Goal: Information Seeking & Learning: Learn about a topic

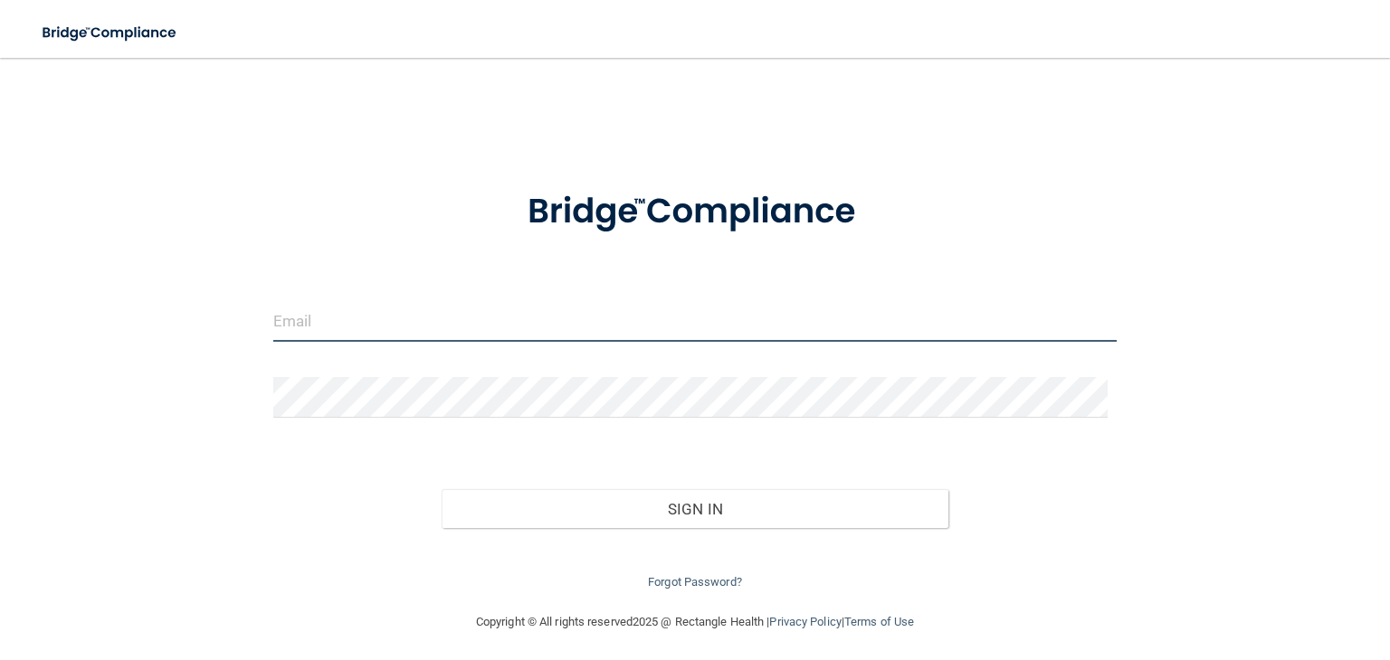
click at [477, 328] on input "email" at bounding box center [694, 321] width 843 height 41
type input "[EMAIL_ADDRESS][DOMAIN_NAME]"
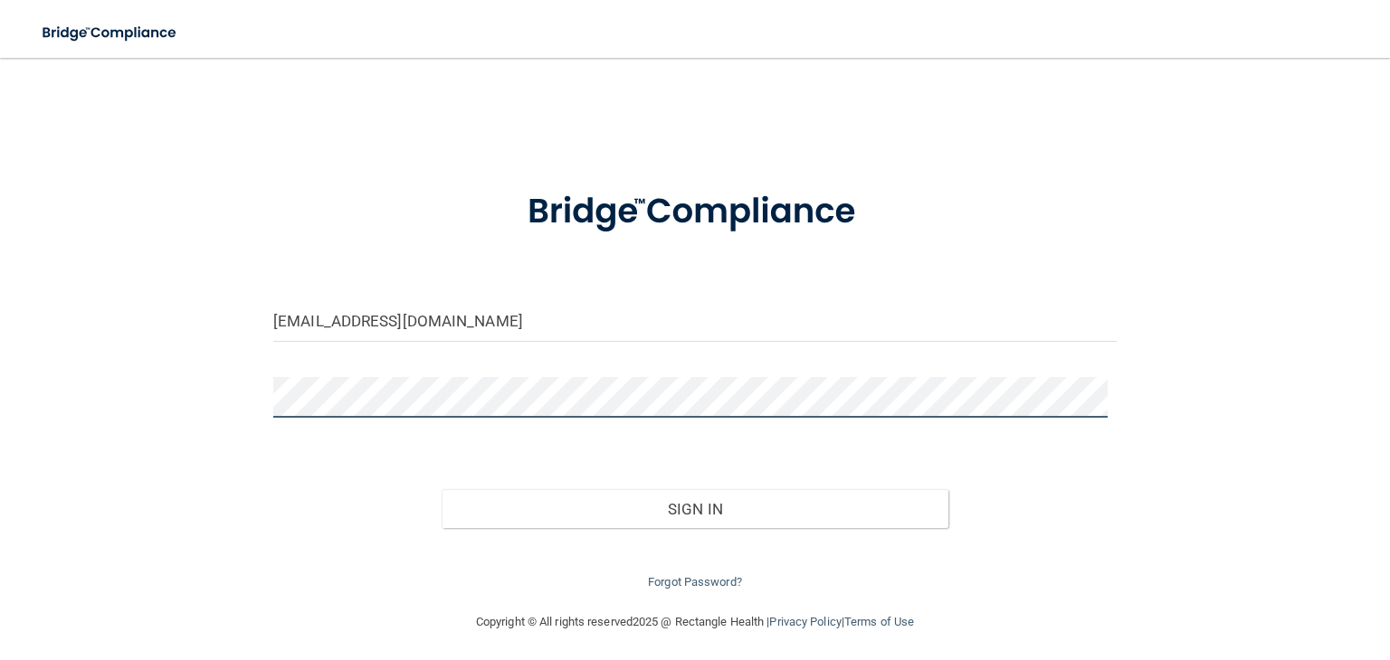
click at [441, 489] on button "Sign In" at bounding box center [694, 509] width 506 height 40
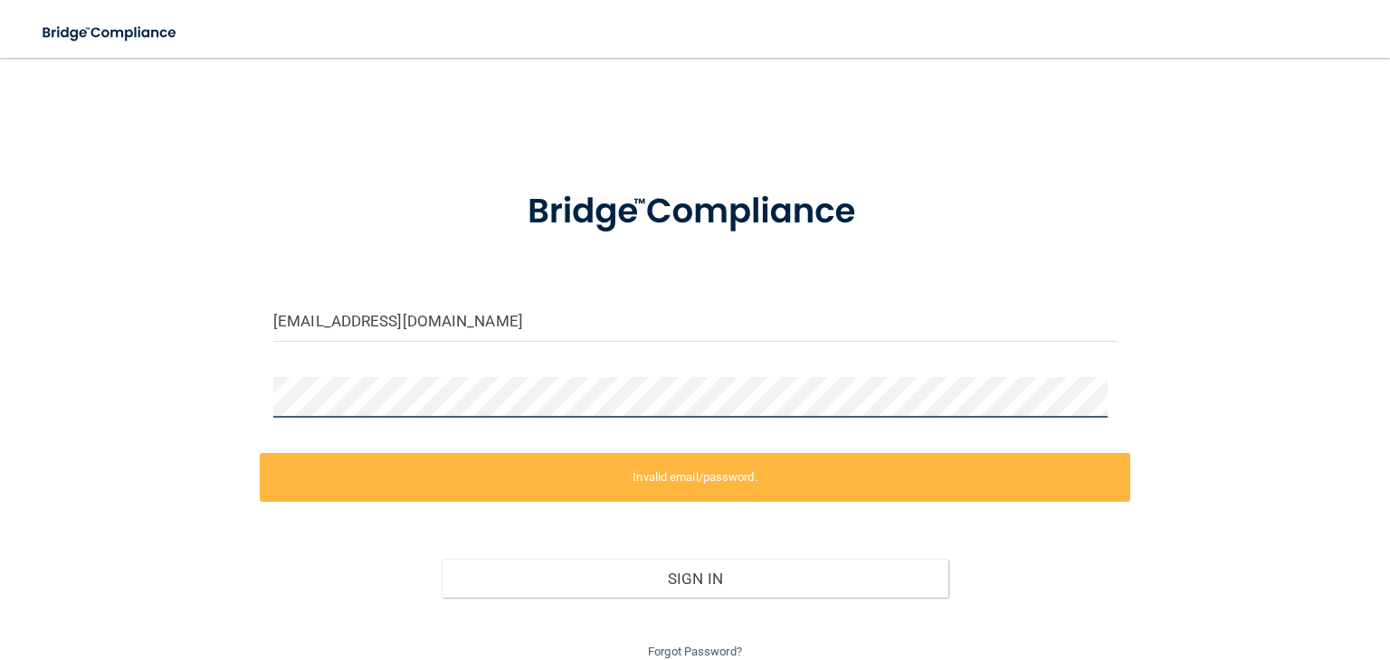
click at [152, 396] on div "[EMAIL_ADDRESS][DOMAIN_NAME] Invalid email/password. You don't have permission …" at bounding box center [694, 369] width 1317 height 587
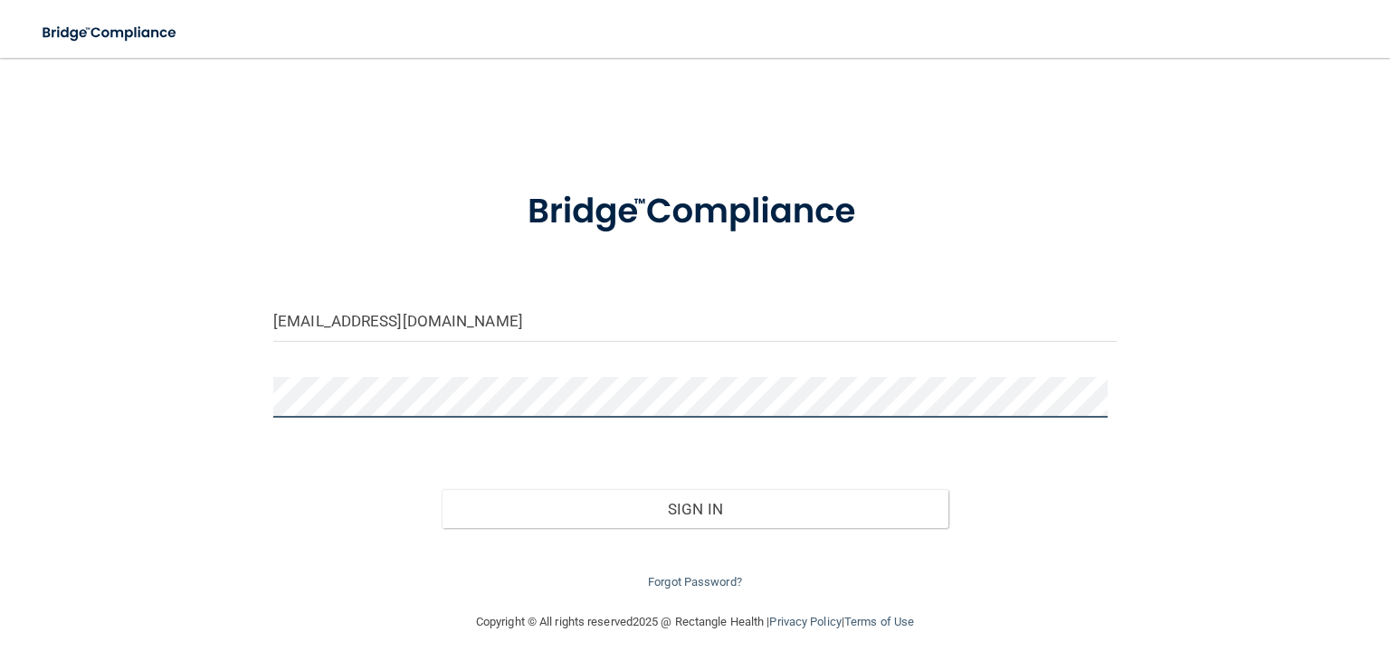
click at [441, 489] on button "Sign In" at bounding box center [694, 509] width 506 height 40
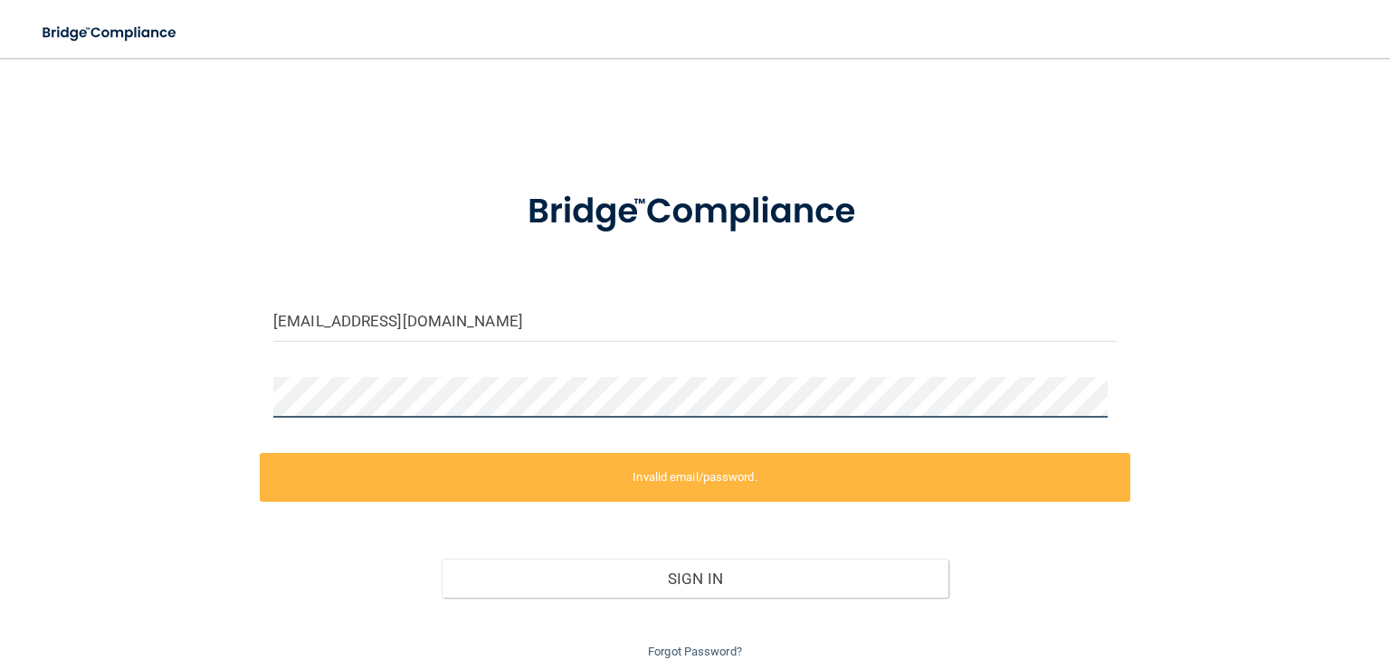
scroll to position [61, 0]
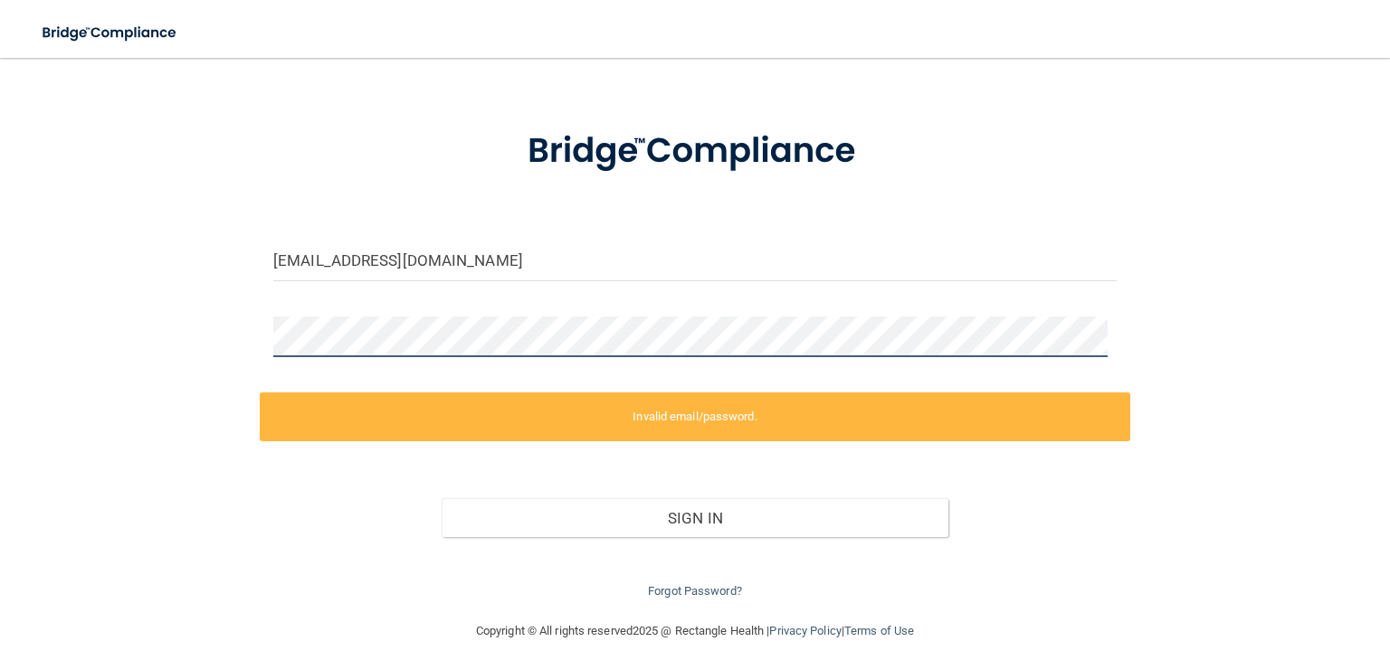
click at [109, 315] on div "[EMAIL_ADDRESS][DOMAIN_NAME] Invalid email/password. You don't have permission …" at bounding box center [694, 308] width 1317 height 587
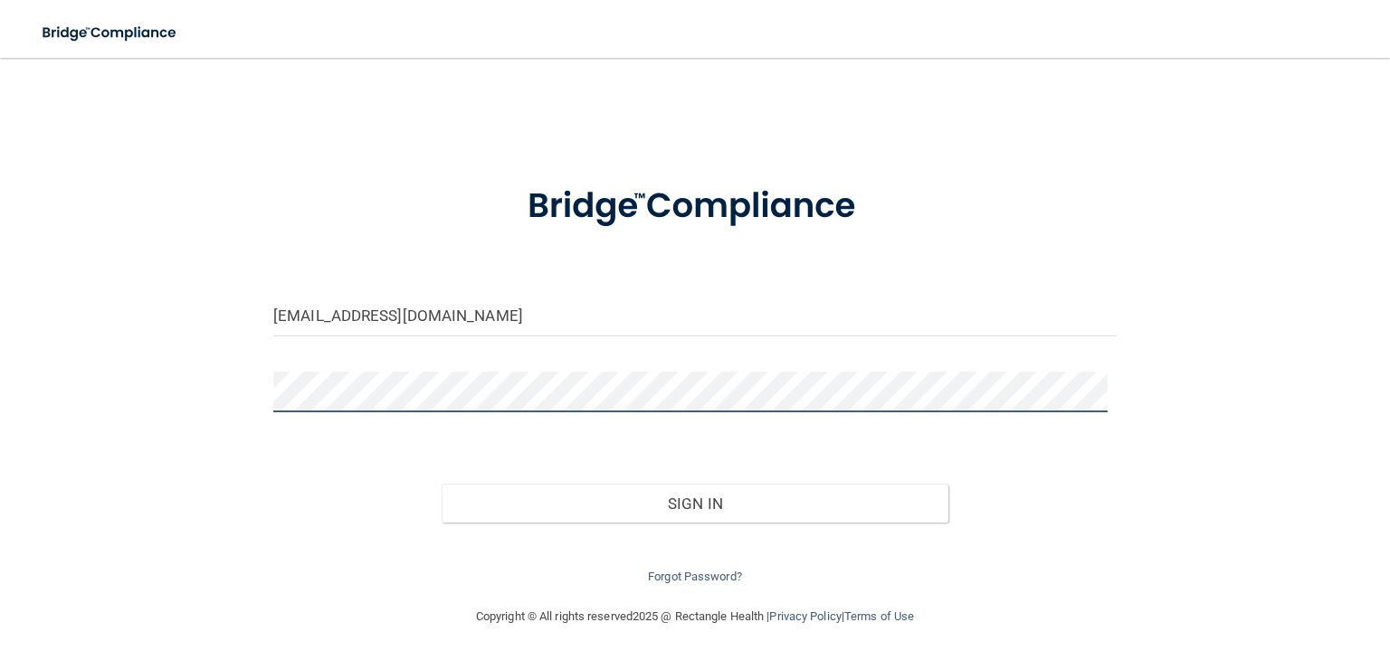
scroll to position [5, 0]
click at [441, 485] on button "Sign In" at bounding box center [694, 505] width 506 height 40
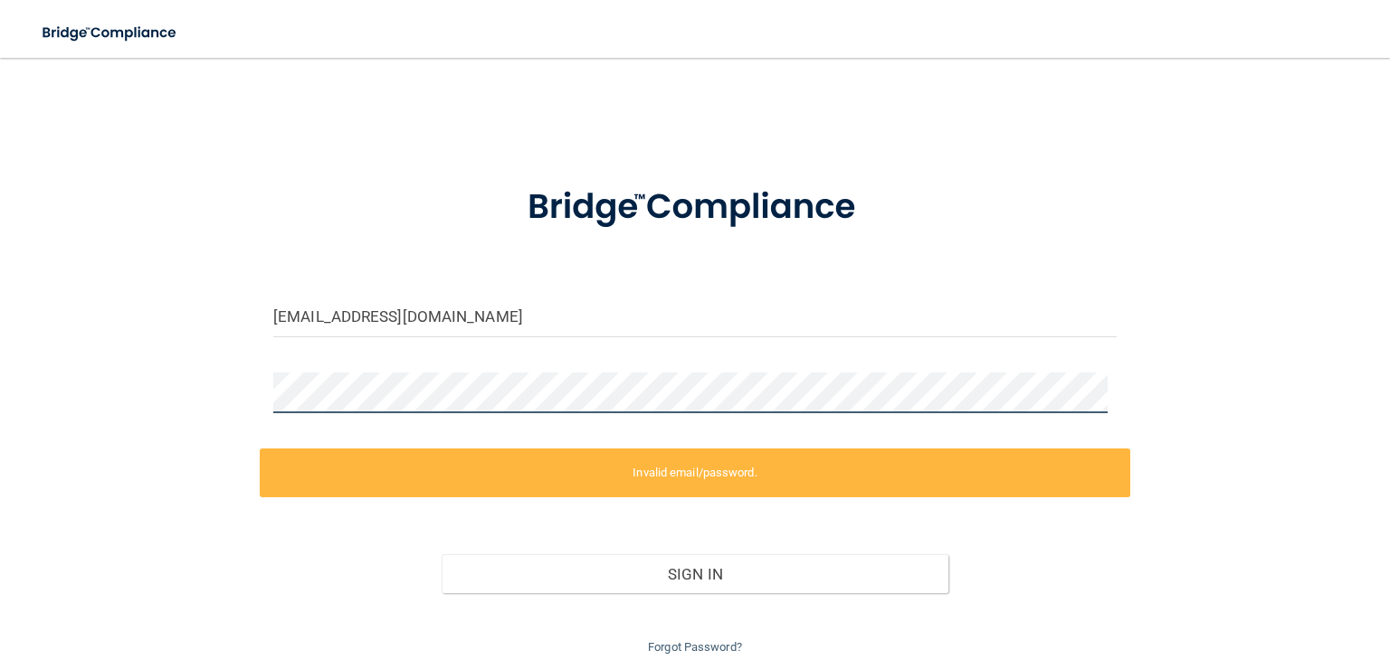
click at [12, 387] on main "[EMAIL_ADDRESS][DOMAIN_NAME] Invalid email/password. You don't have permission …" at bounding box center [695, 359] width 1390 height 602
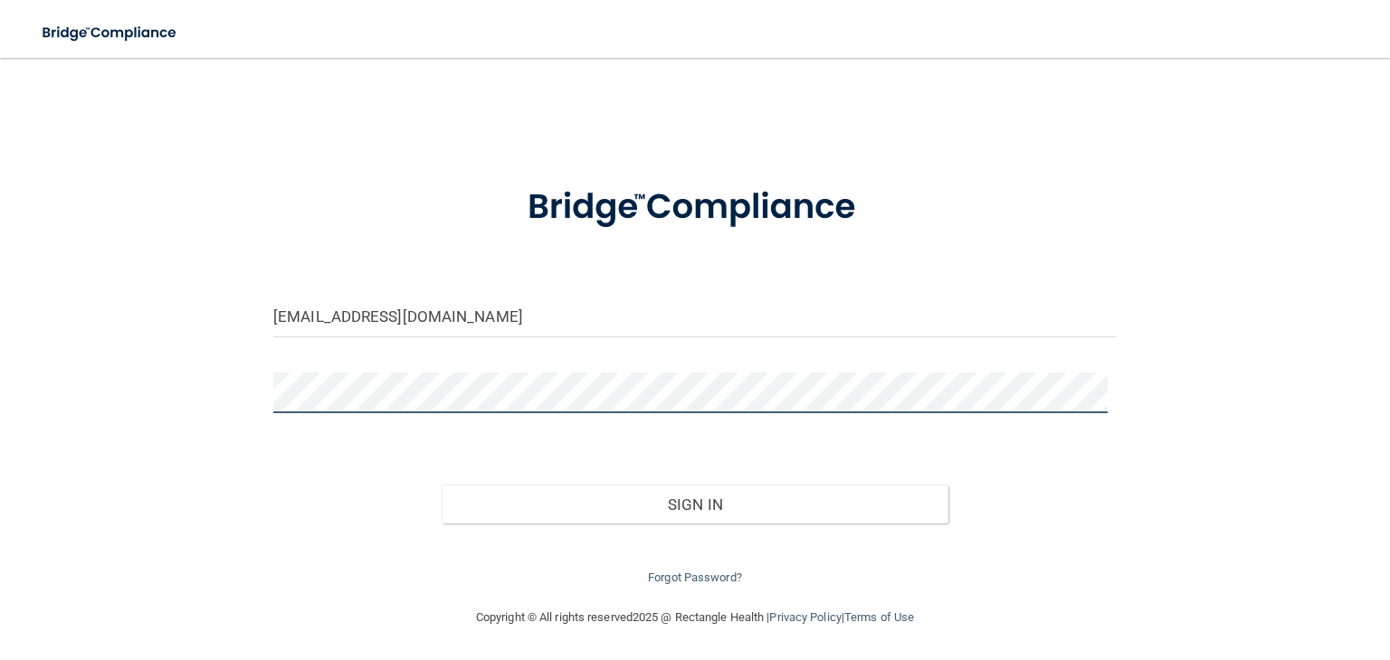
click at [441, 485] on button "Sign In" at bounding box center [694, 505] width 506 height 40
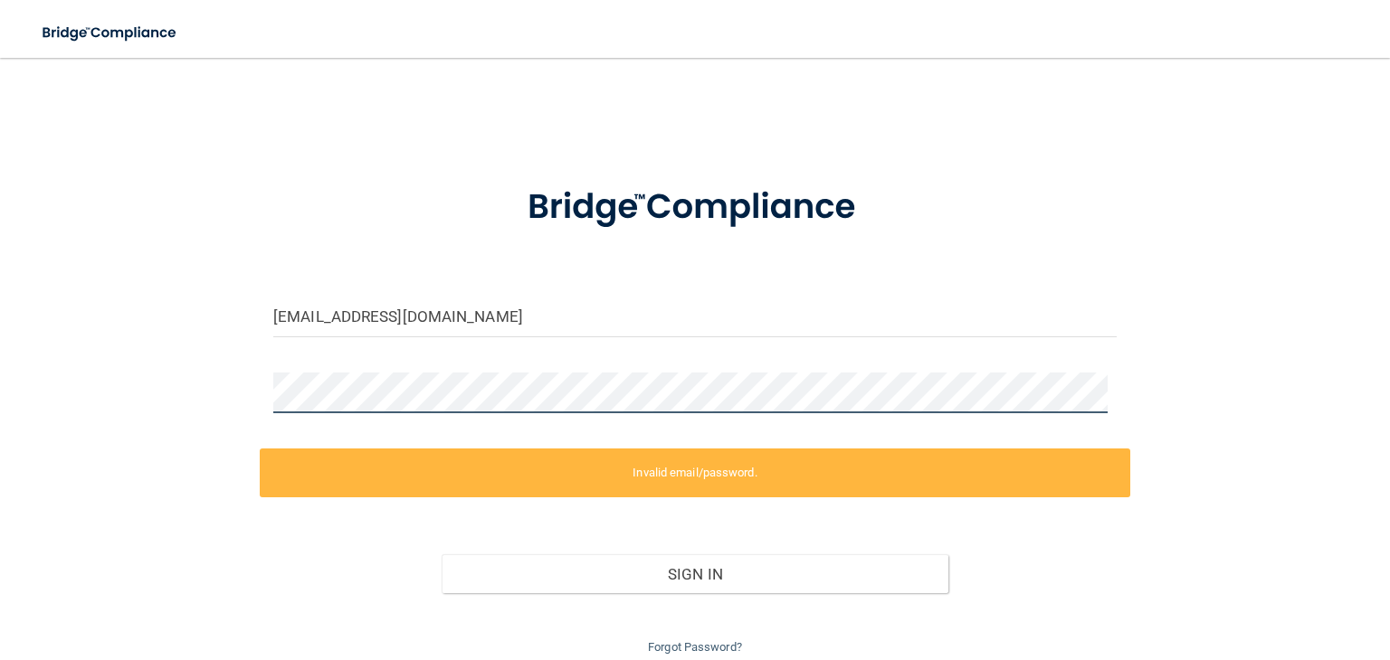
click at [102, 348] on div "[EMAIL_ADDRESS][DOMAIN_NAME] Invalid email/password. You don't have permission …" at bounding box center [694, 364] width 1317 height 587
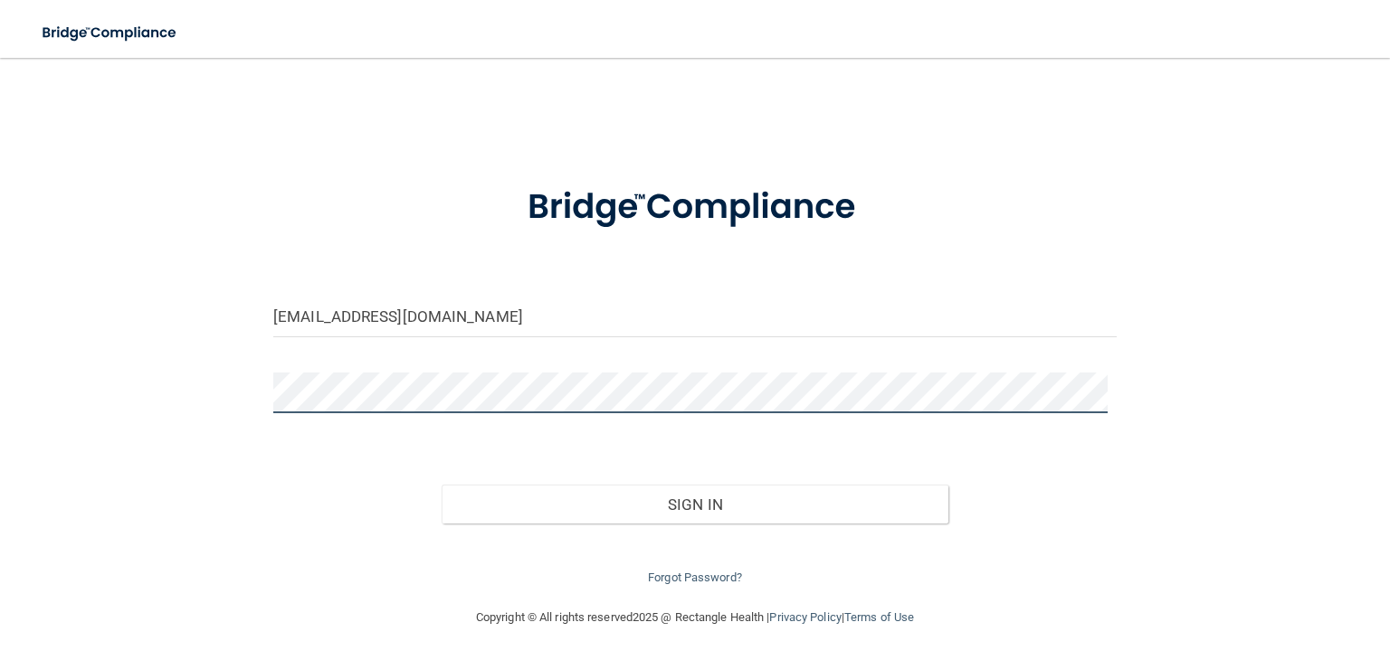
click at [441, 485] on button "Sign In" at bounding box center [694, 505] width 506 height 40
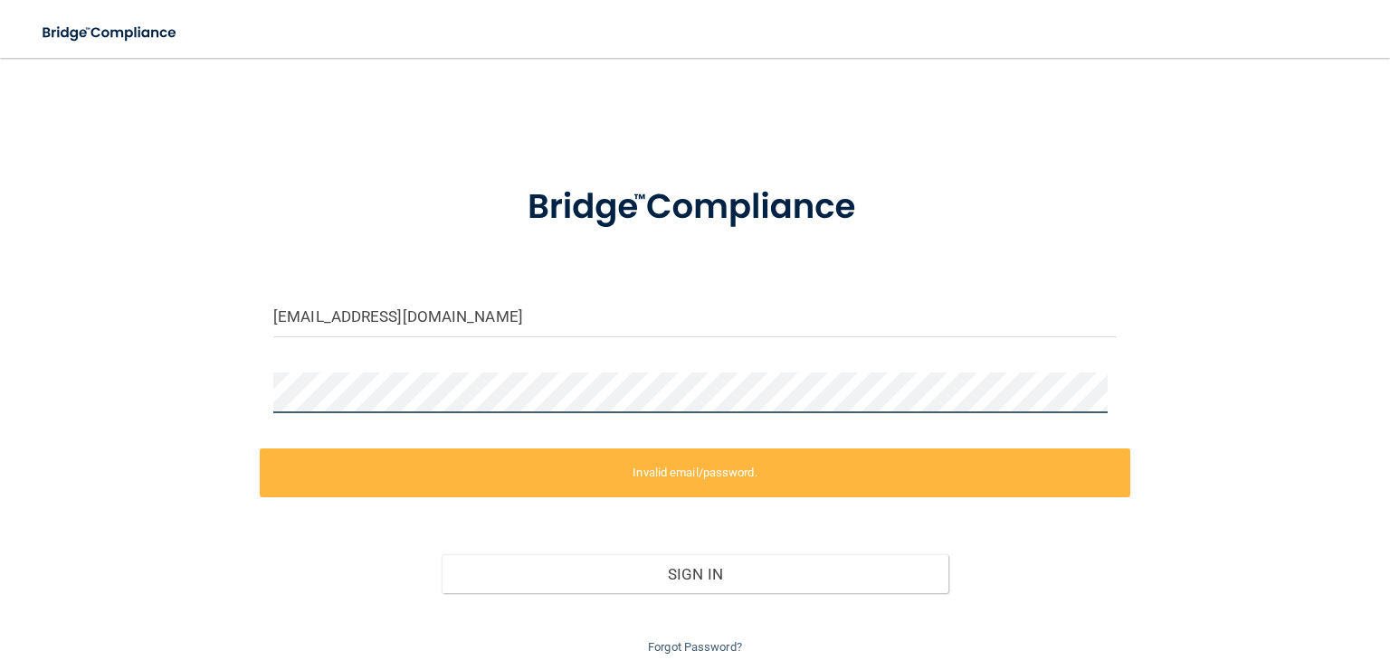
click at [79, 379] on div "[EMAIL_ADDRESS][DOMAIN_NAME] Invalid email/password. You don't have permission …" at bounding box center [694, 364] width 1317 height 587
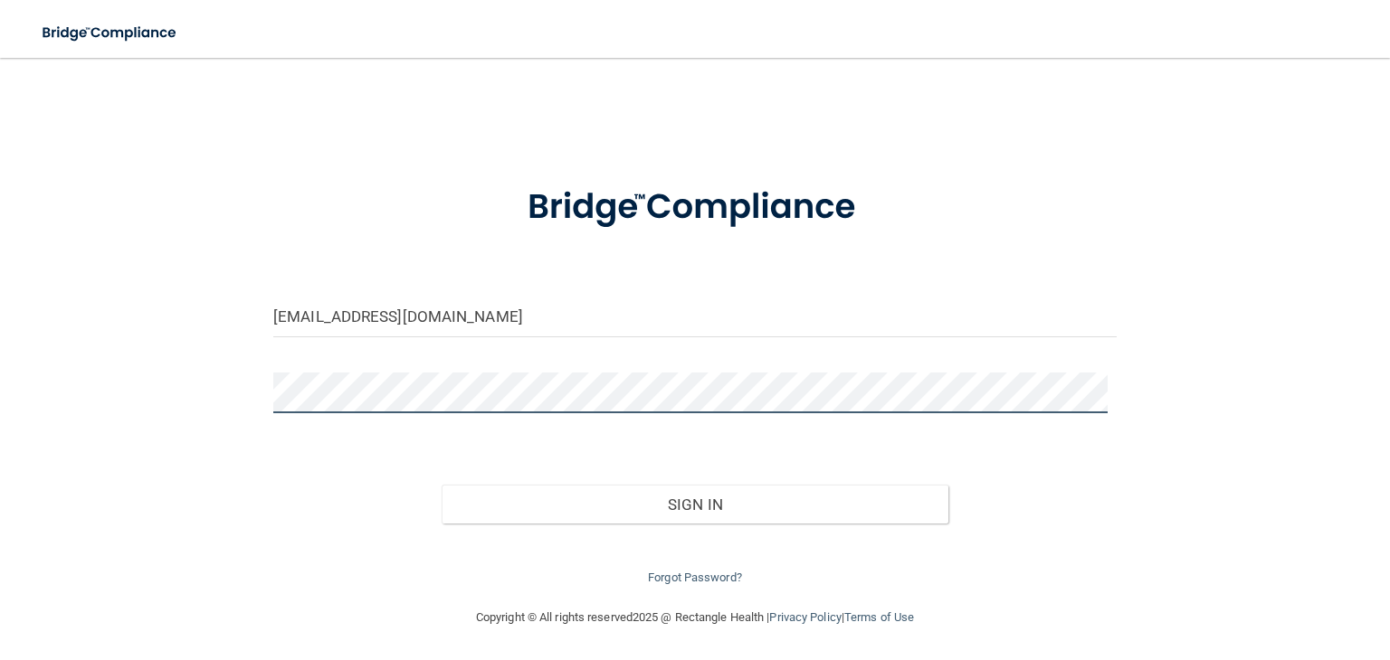
click at [441, 485] on button "Sign In" at bounding box center [694, 505] width 506 height 40
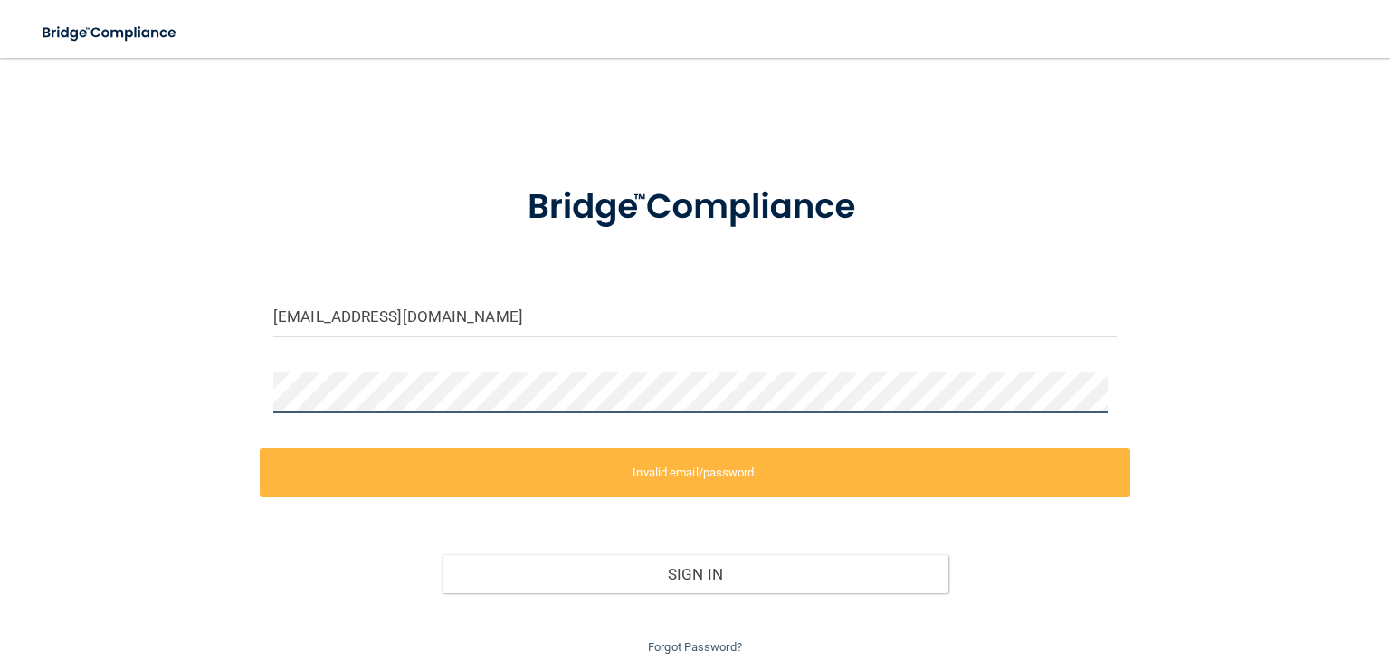
click at [41, 403] on div "[EMAIL_ADDRESS][DOMAIN_NAME] Invalid email/password. You don't have permission …" at bounding box center [694, 364] width 1317 height 587
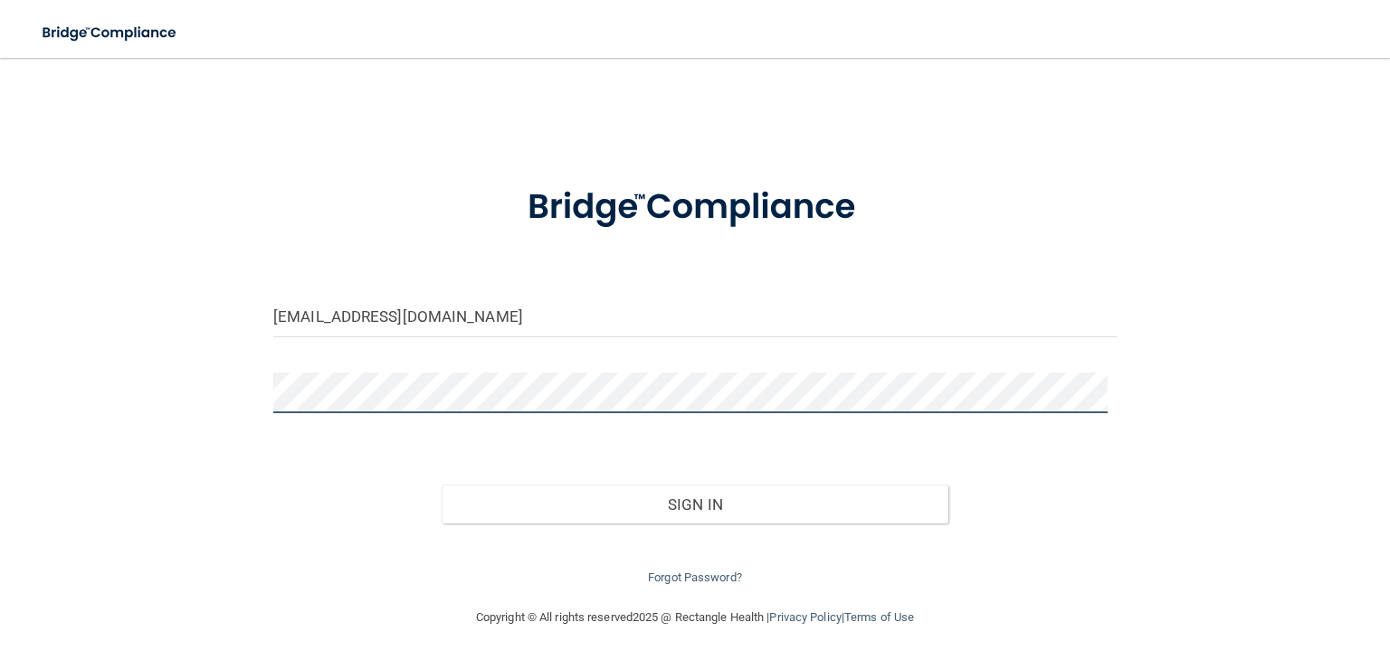
click at [441, 485] on button "Sign In" at bounding box center [694, 505] width 506 height 40
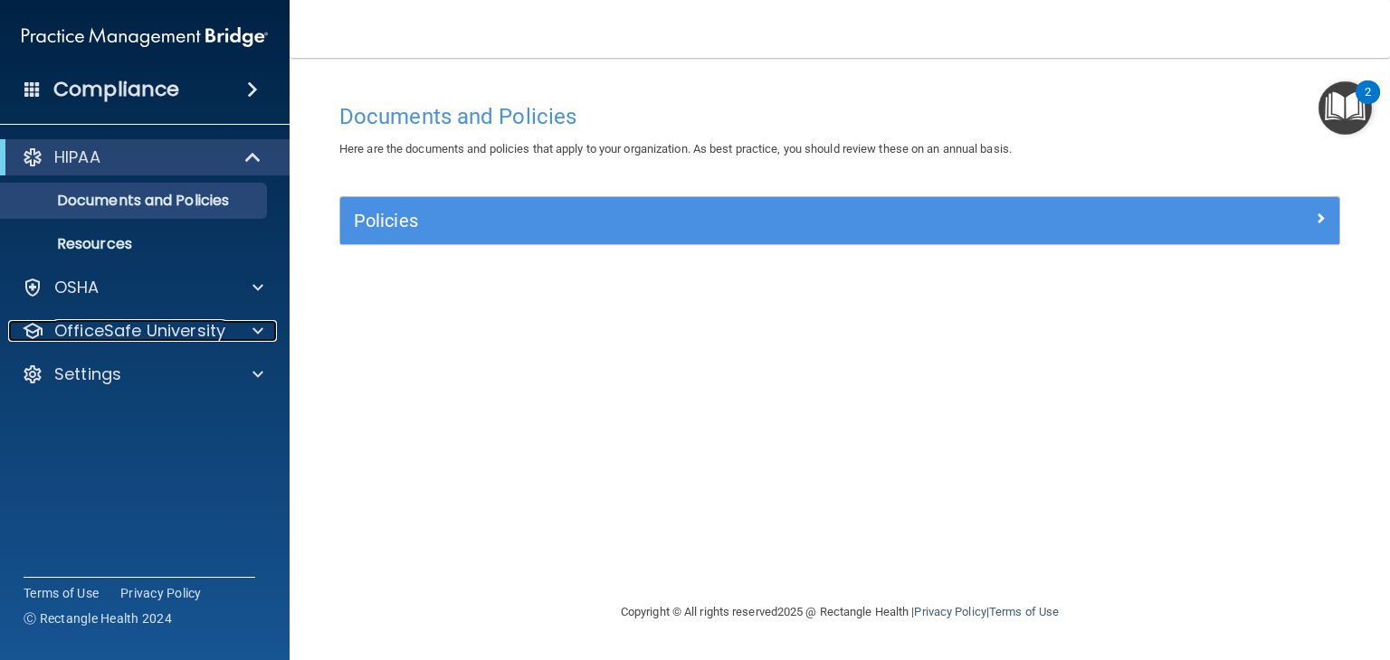
click at [134, 323] on p "OfficeSafe University" at bounding box center [139, 331] width 171 height 22
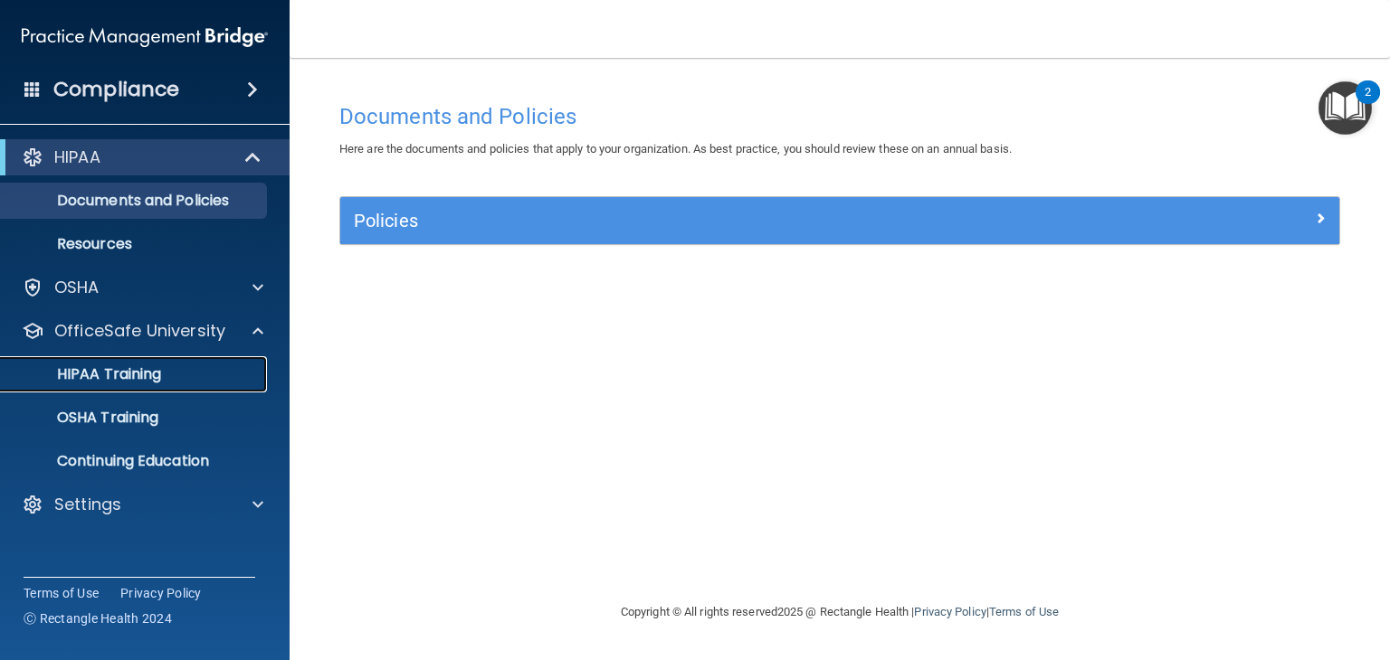
click at [144, 377] on p "HIPAA Training" at bounding box center [86, 374] width 149 height 18
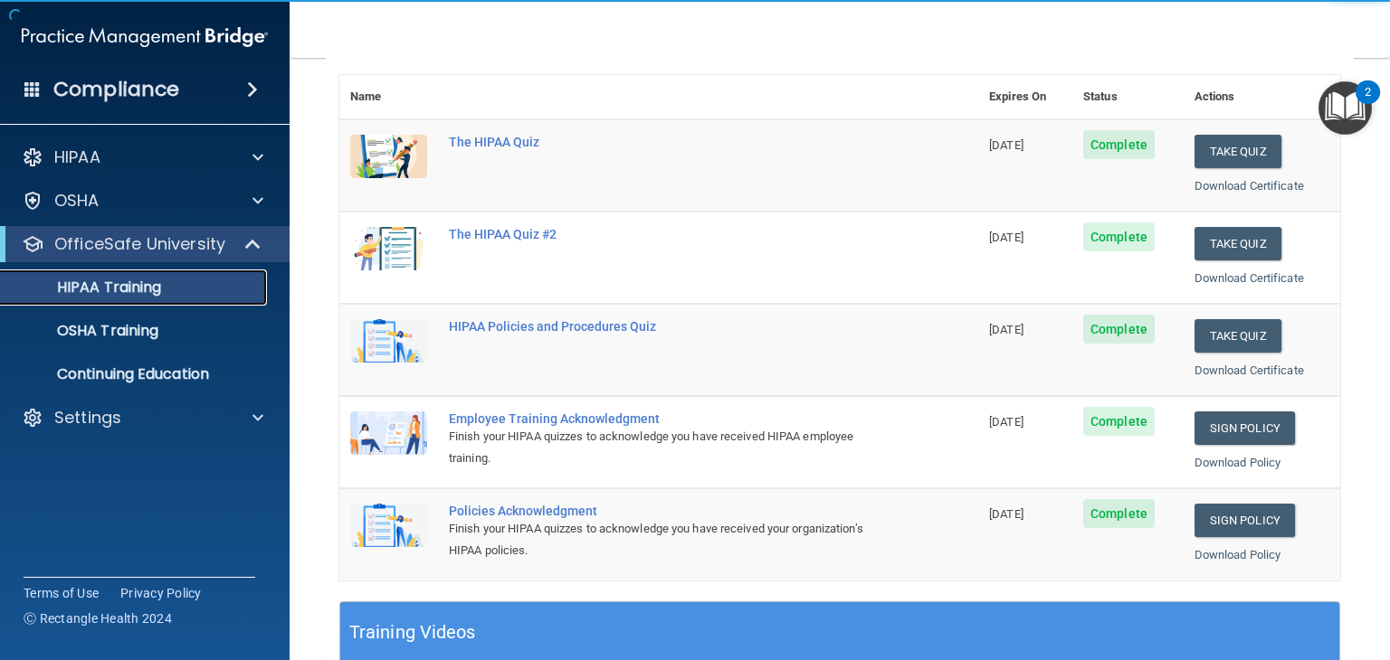
scroll to position [199, 0]
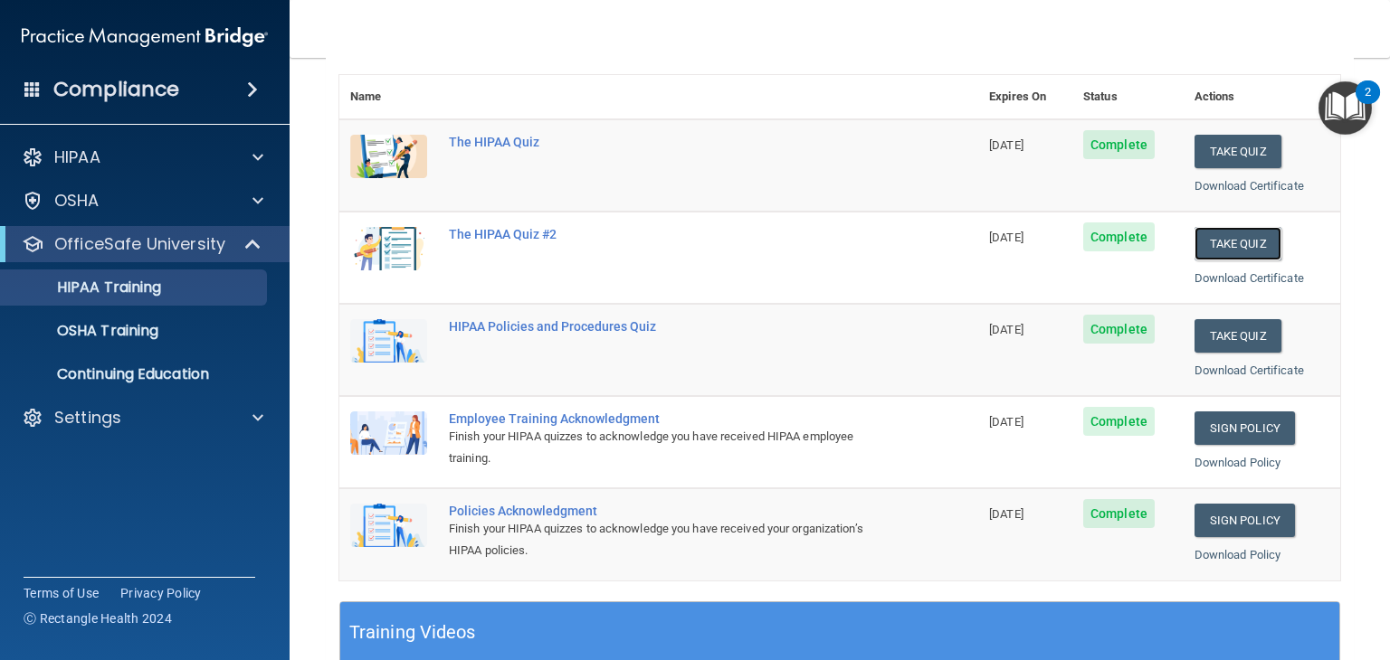
click at [1223, 236] on button "Take Quiz" at bounding box center [1237, 243] width 87 height 33
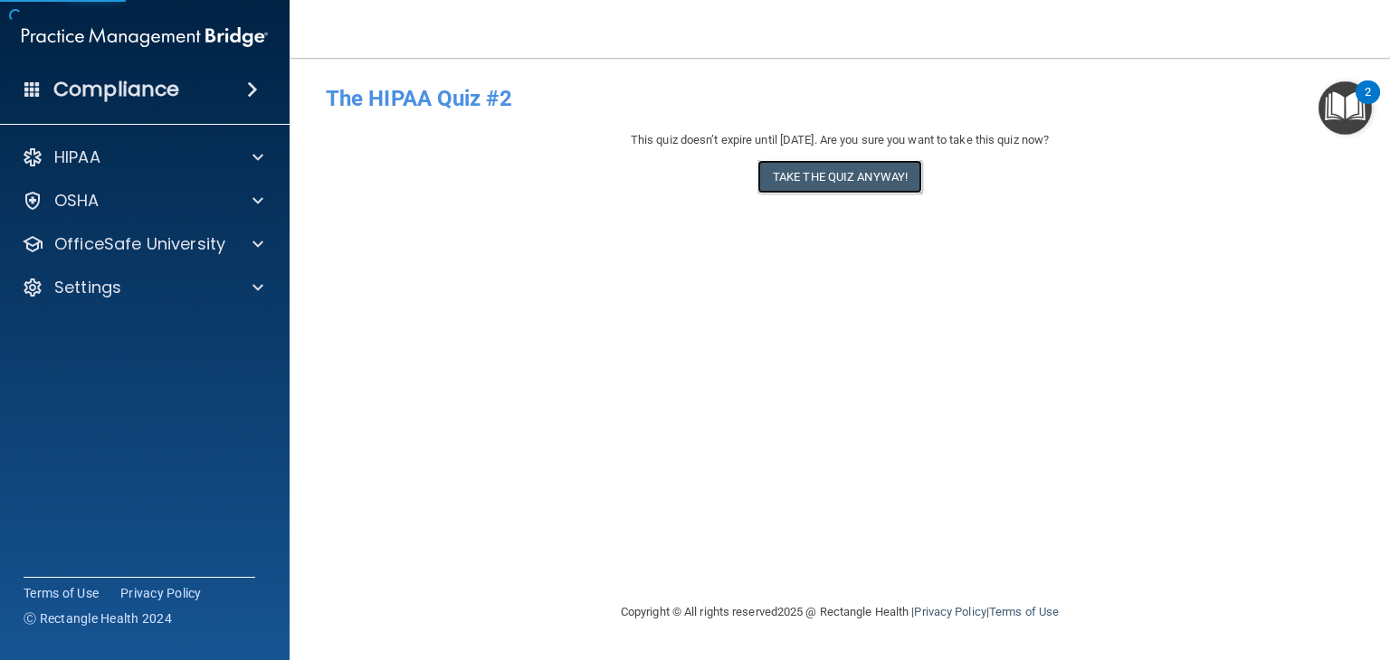
click at [800, 181] on button "Take the quiz anyway!" at bounding box center [839, 176] width 165 height 33
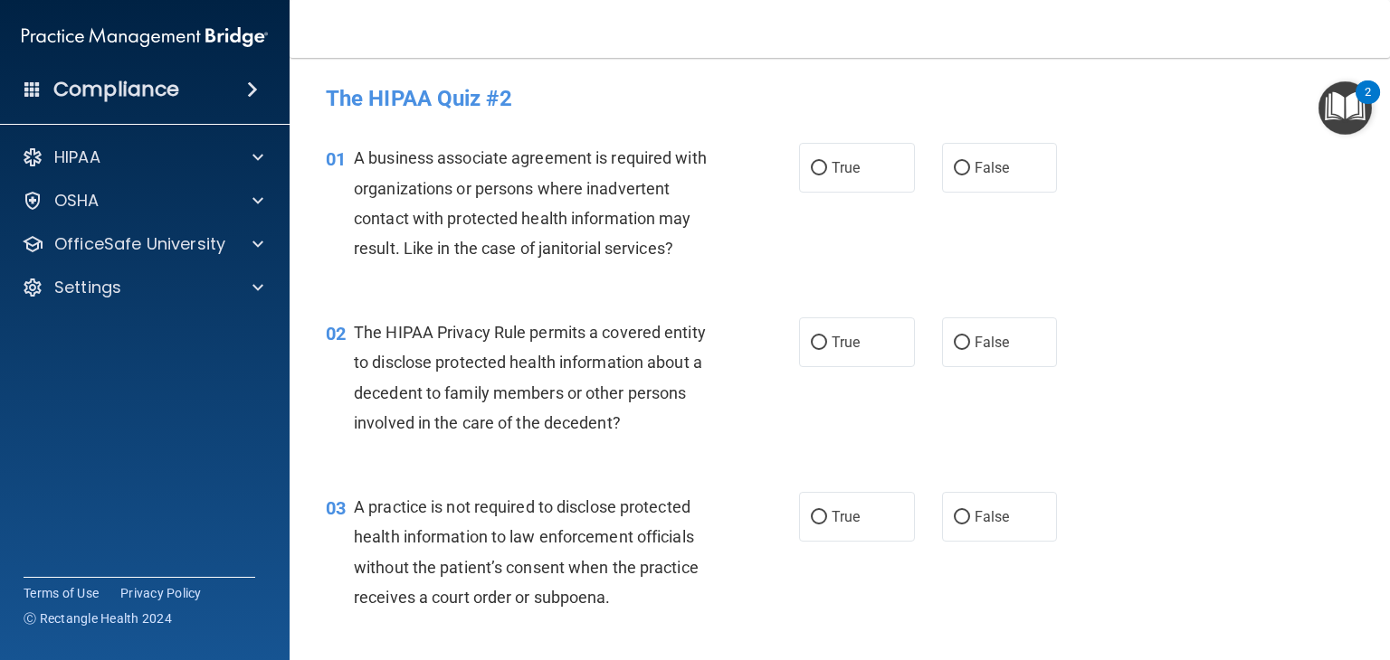
click at [1010, 158] on label "False" at bounding box center [1000, 168] width 116 height 50
click at [970, 162] on input "False" at bounding box center [961, 169] width 16 height 14
radio input "true"
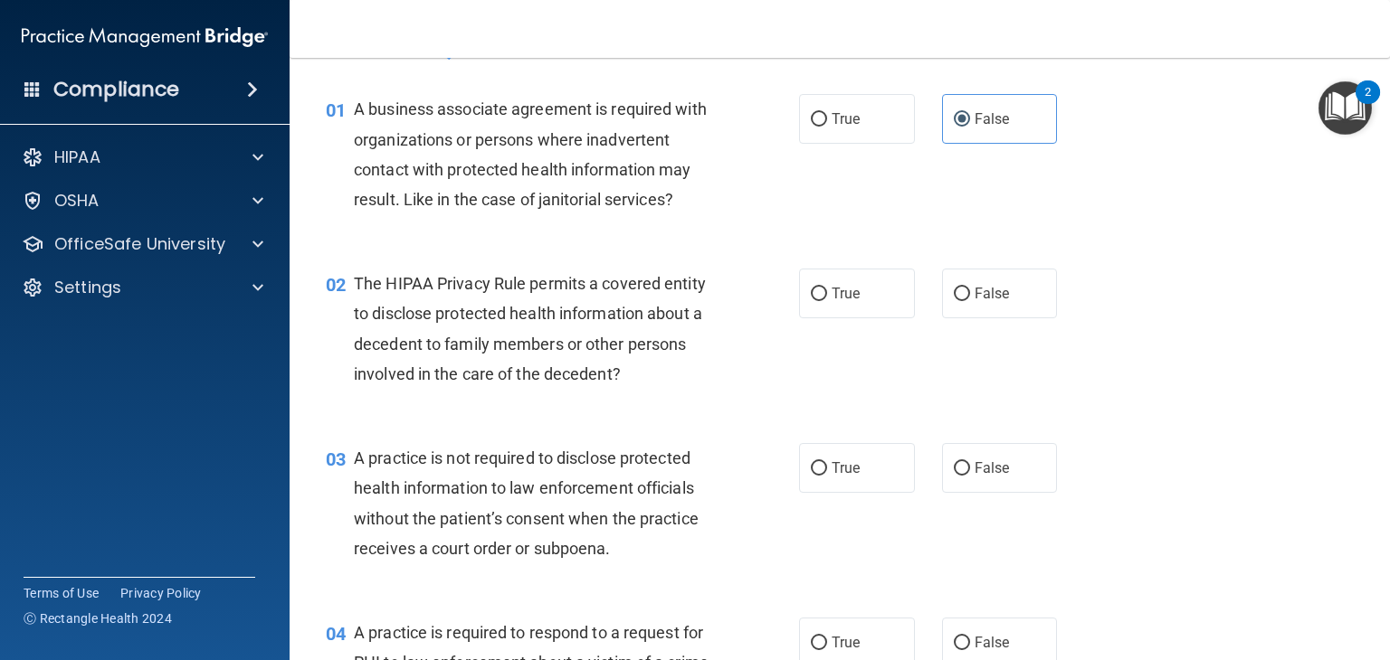
scroll to position [65, 0]
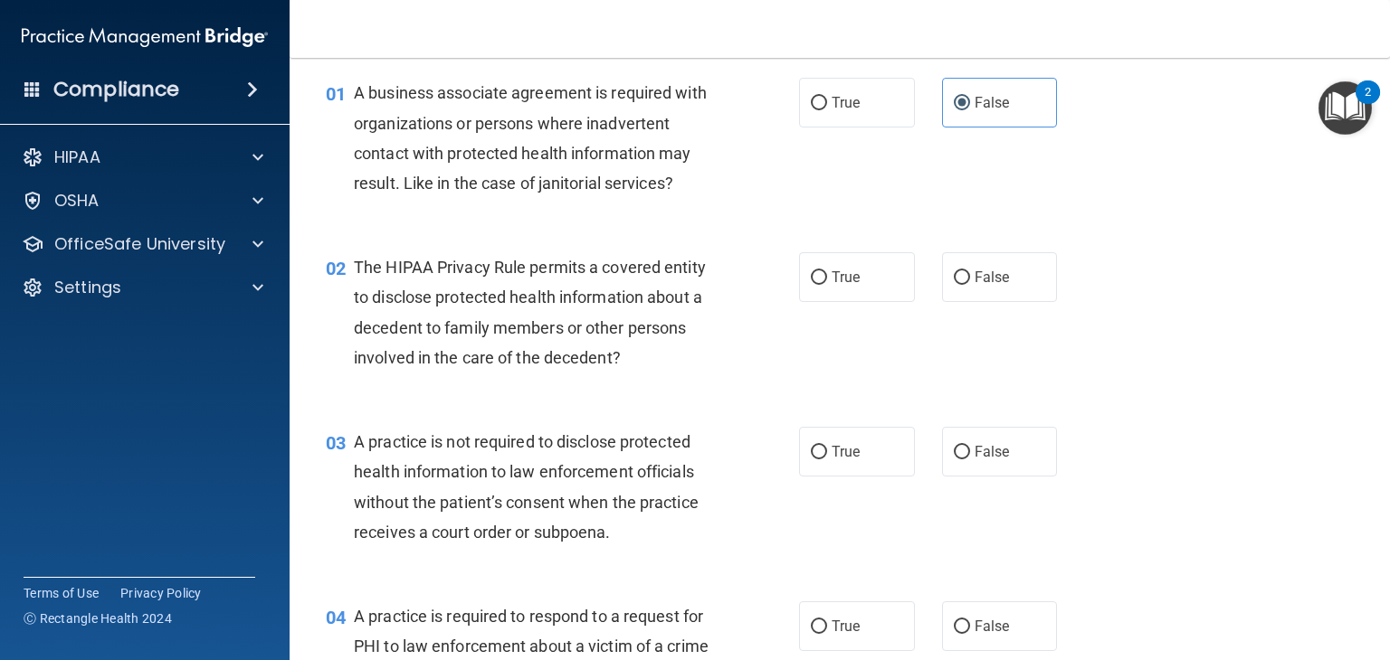
click at [832, 269] on span "True" at bounding box center [845, 277] width 28 height 17
click at [827, 271] on input "True" at bounding box center [819, 278] width 16 height 14
radio input "true"
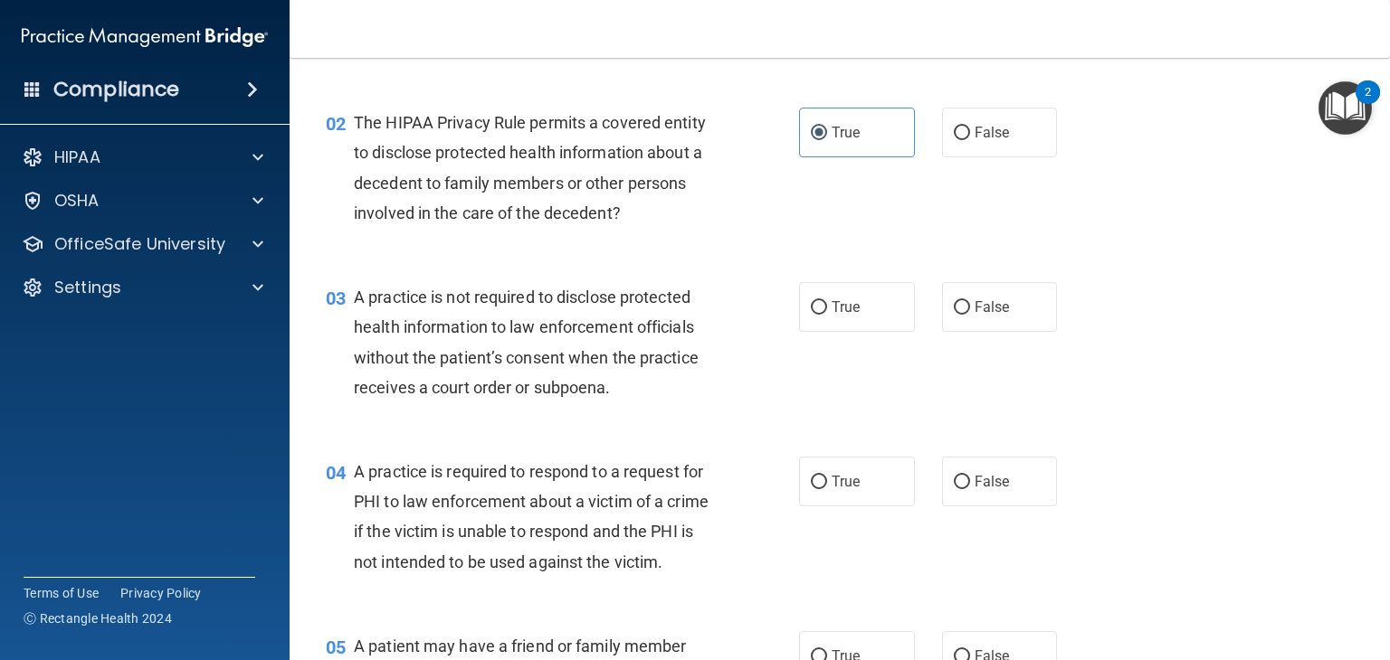
scroll to position [210, 0]
click at [954, 309] on input "False" at bounding box center [961, 308] width 16 height 14
radio input "true"
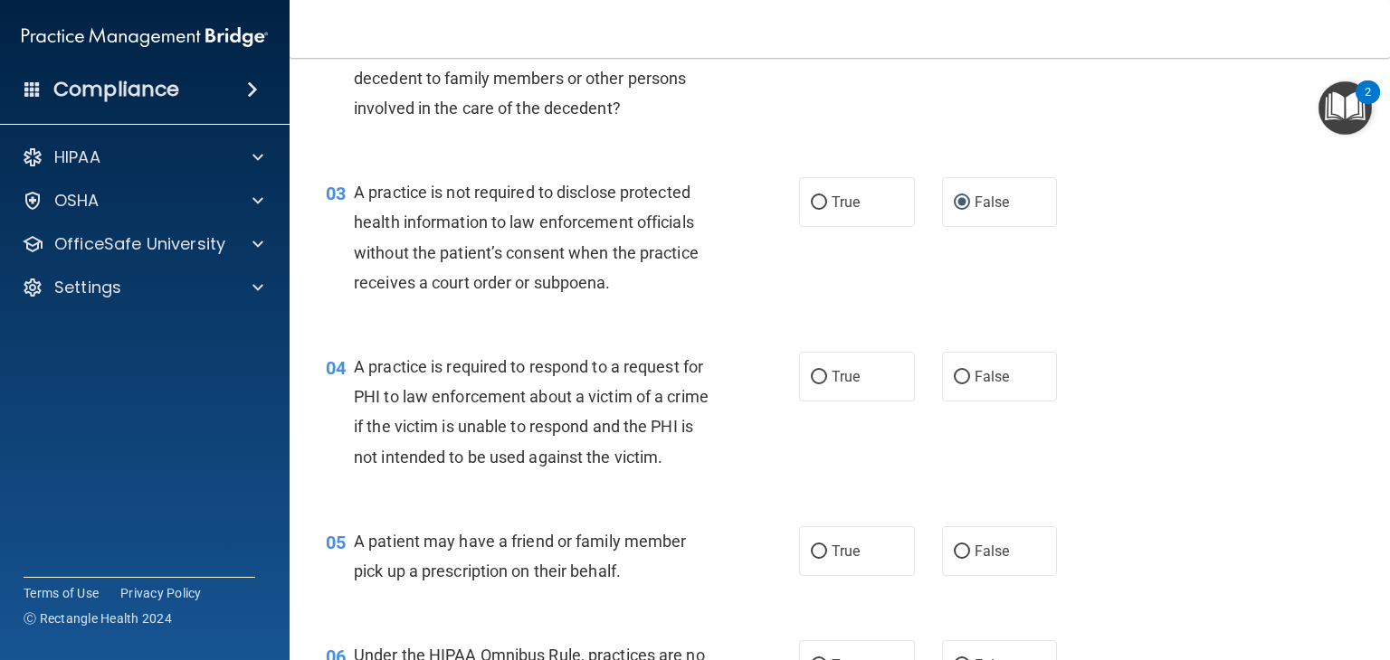
click at [858, 370] on label "True" at bounding box center [857, 377] width 116 height 50
click at [827, 371] on input "True" at bounding box center [819, 378] width 16 height 14
radio input "true"
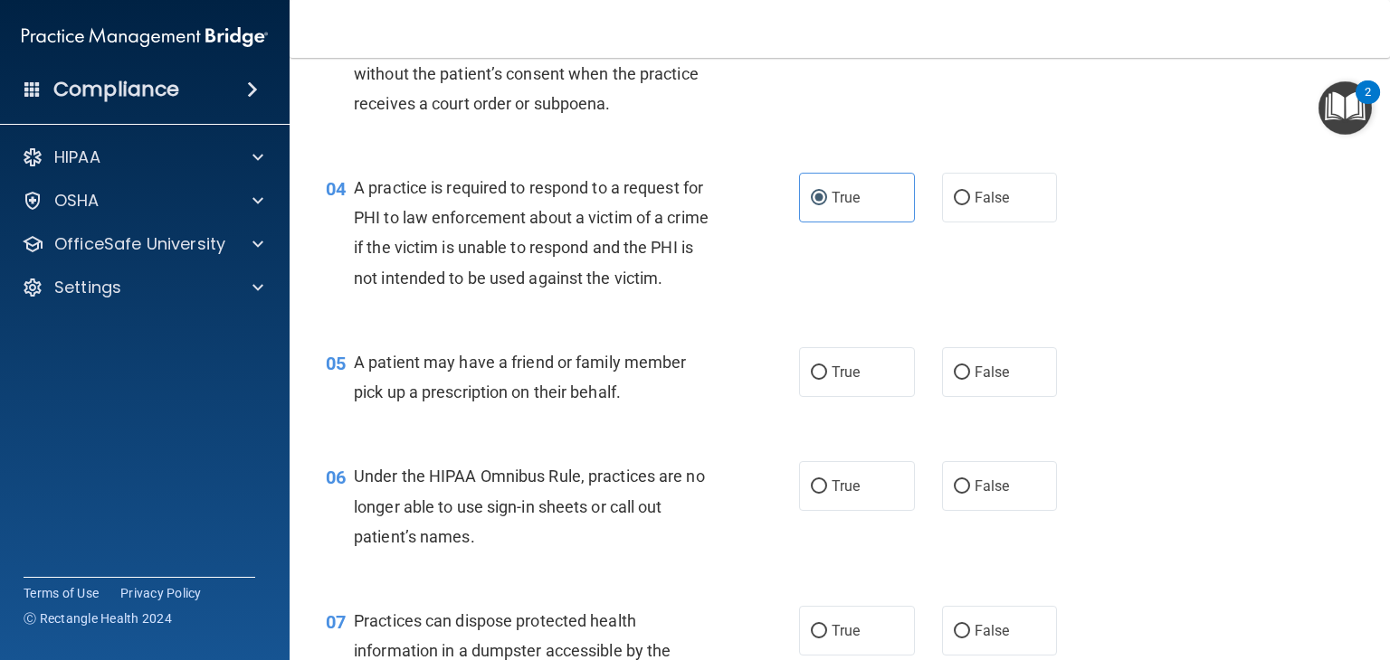
scroll to position [507, 0]
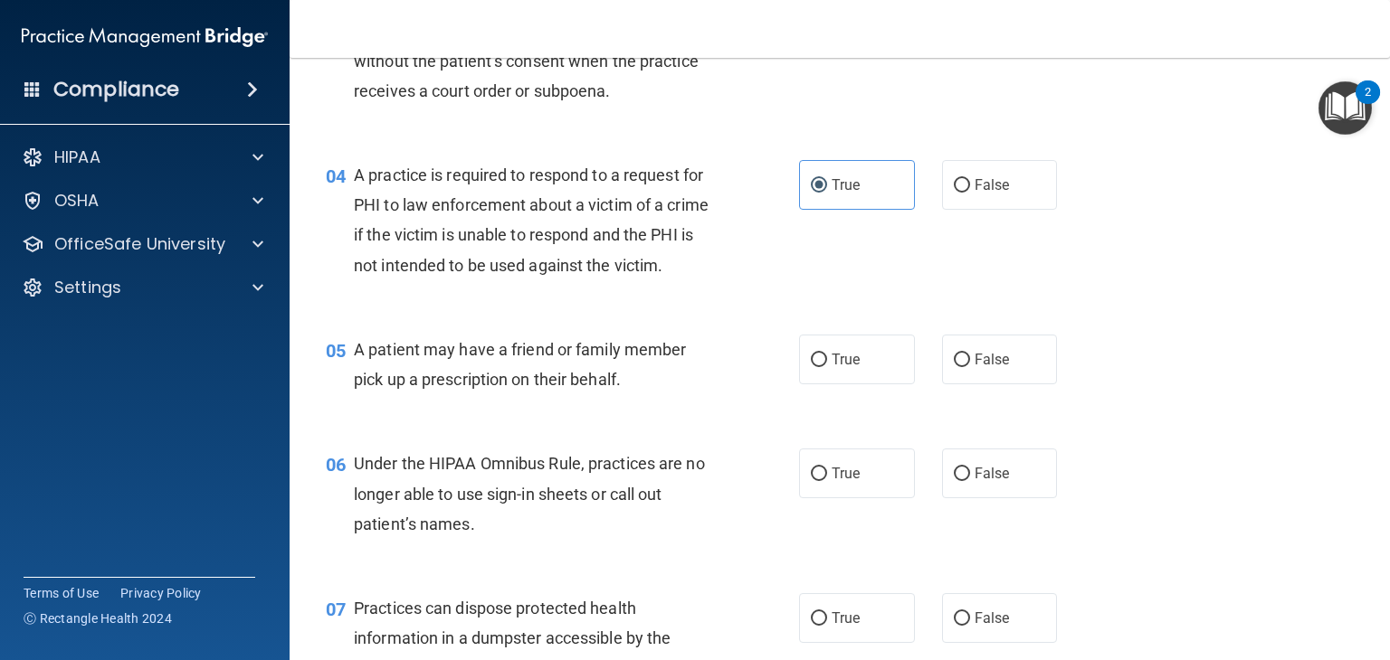
click at [850, 384] on label "True" at bounding box center [857, 360] width 116 height 50
click at [827, 367] on input "True" at bounding box center [819, 361] width 16 height 14
radio input "true"
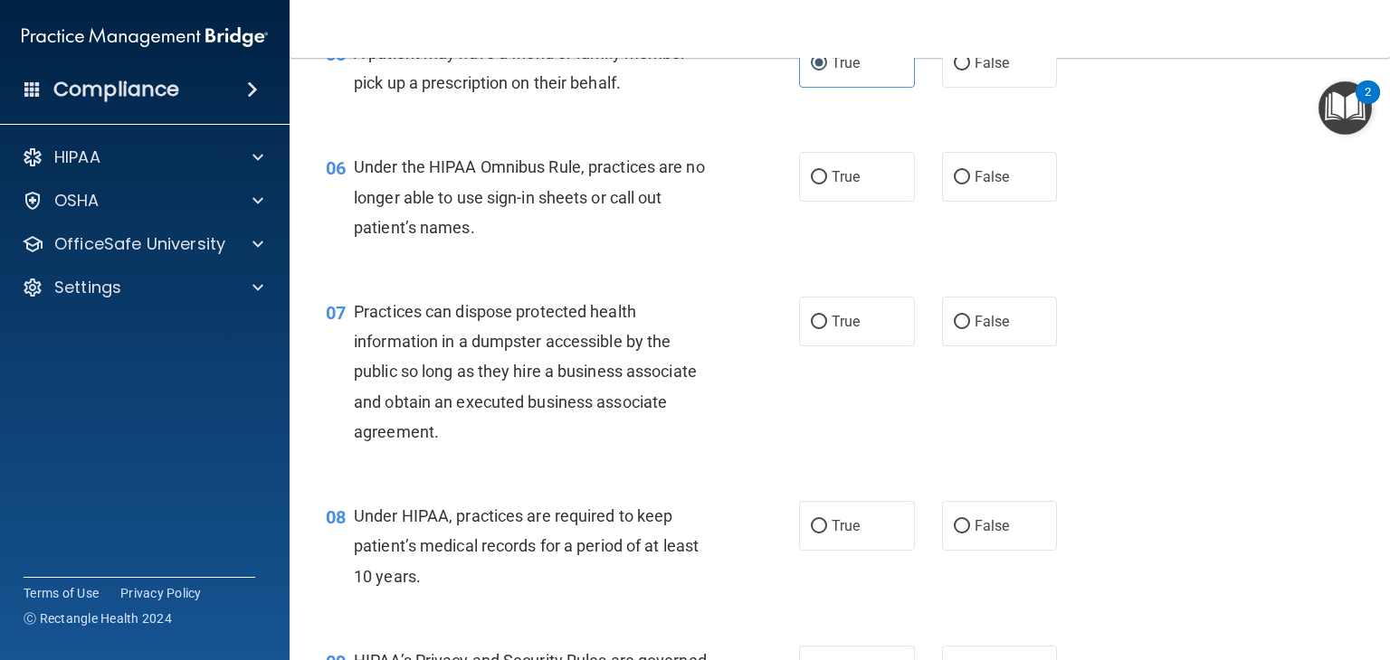
scroll to position [828, 0]
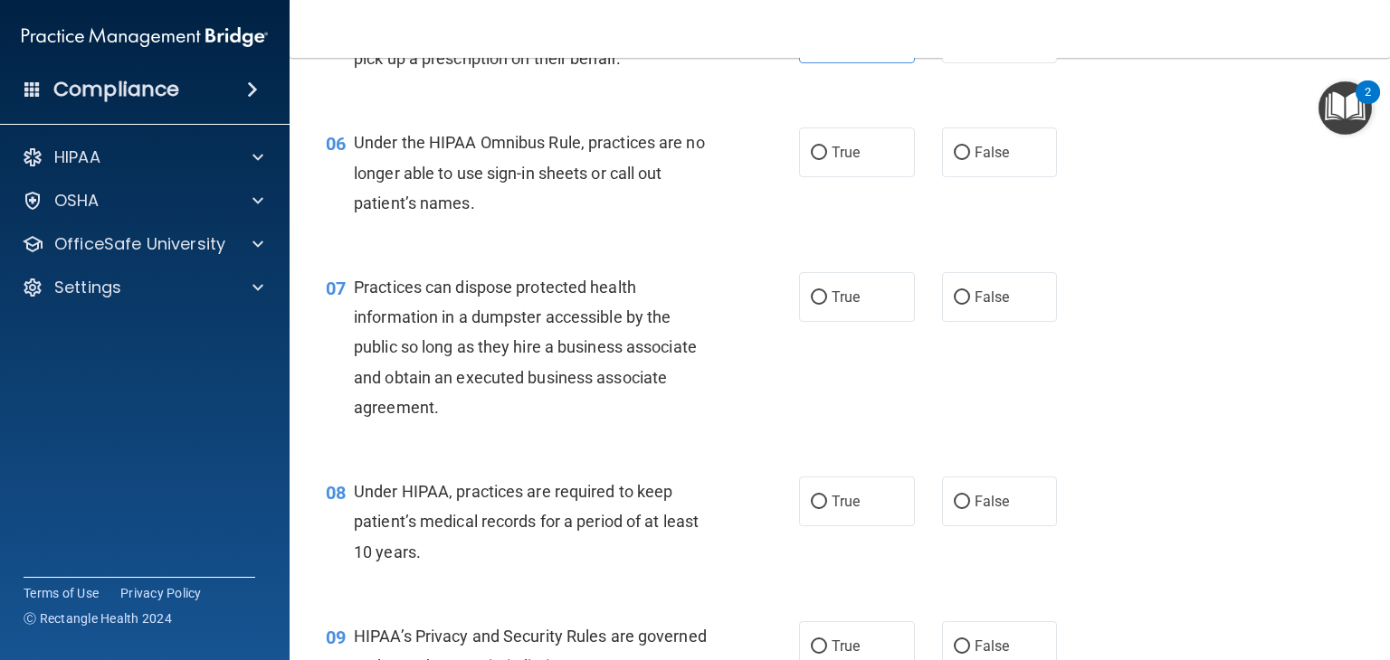
click at [976, 177] on label "False" at bounding box center [1000, 153] width 116 height 50
click at [970, 160] on input "False" at bounding box center [961, 154] width 16 height 14
radio input "true"
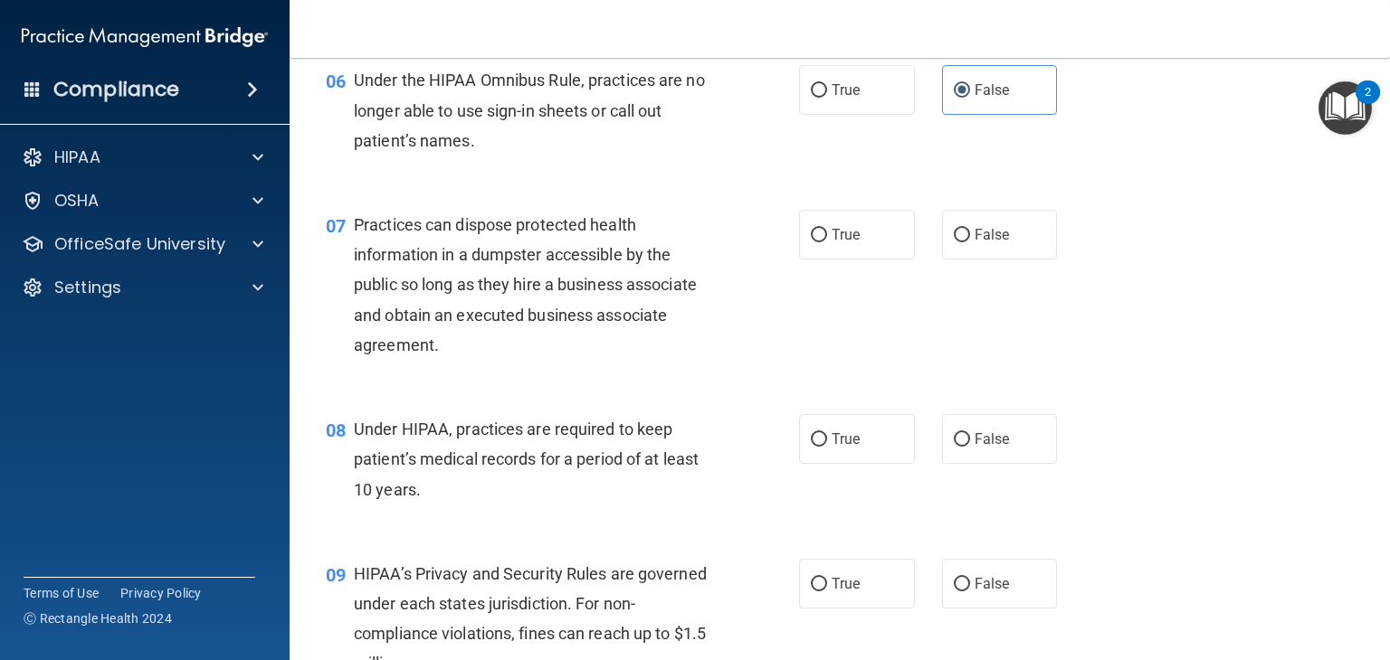
scroll to position [923, 0]
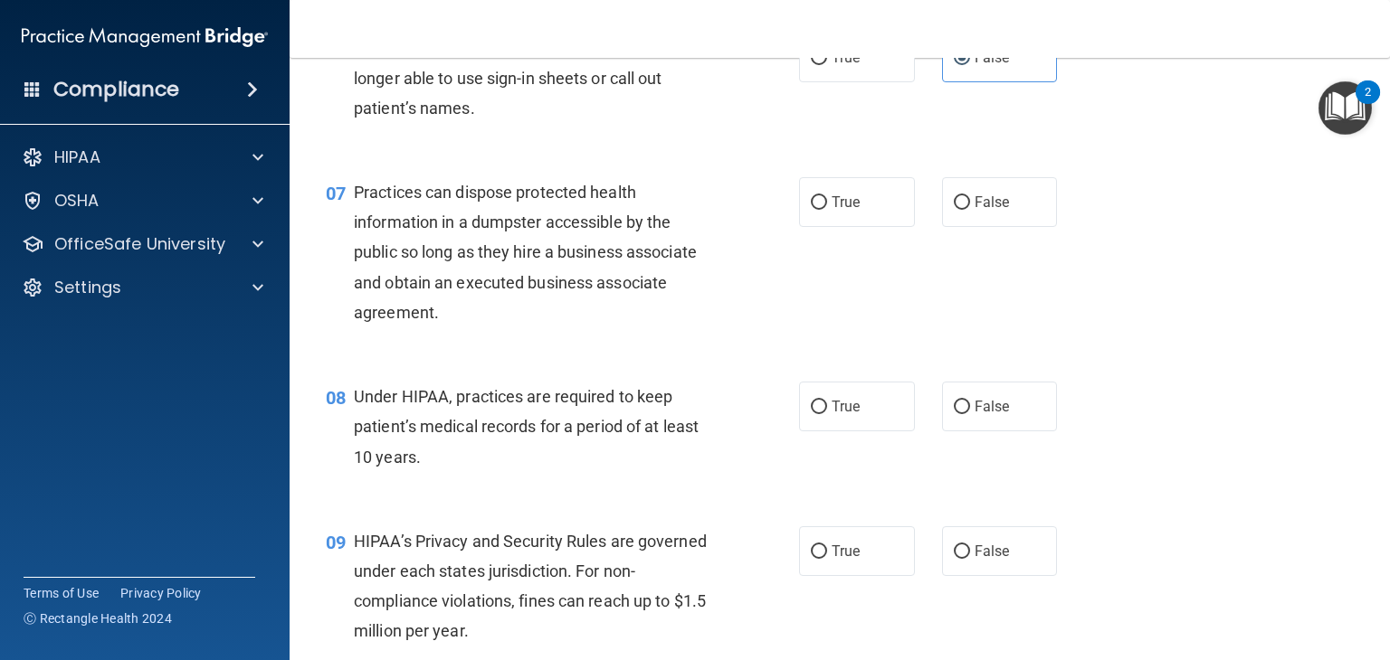
click at [953, 210] on input "False" at bounding box center [961, 203] width 16 height 14
radio input "true"
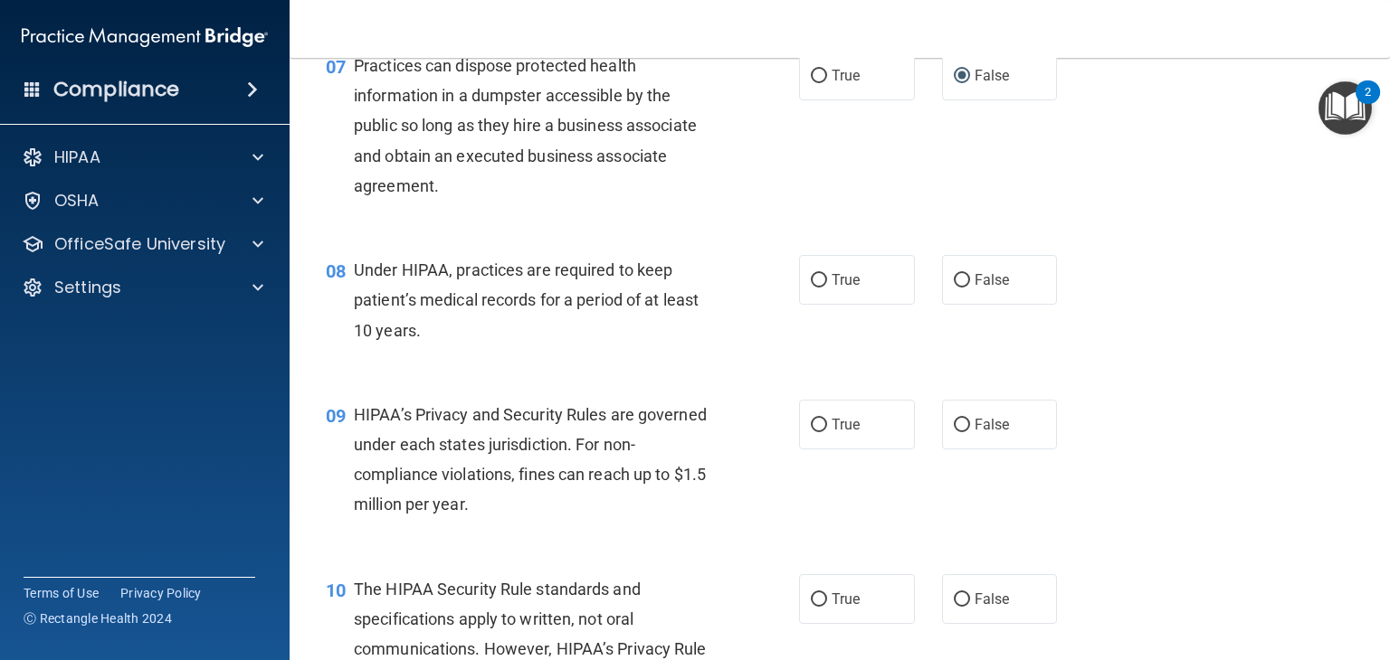
scroll to position [1078, 0]
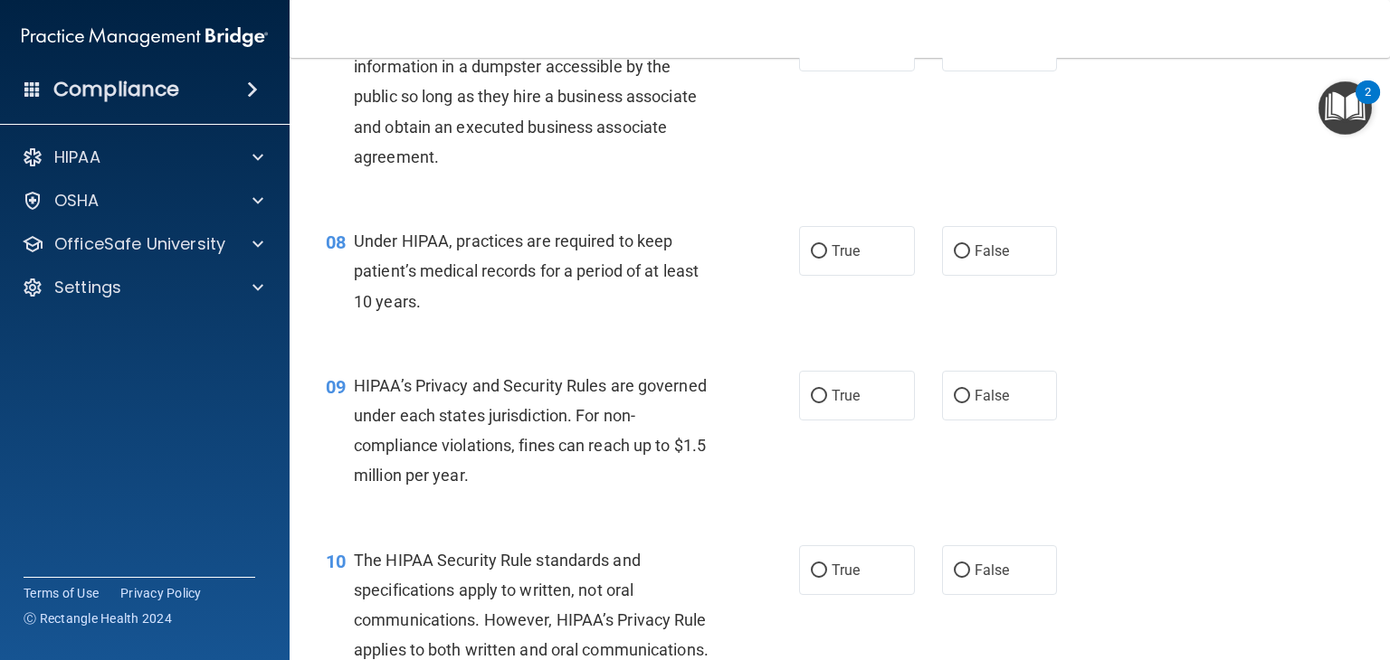
click at [999, 260] on span "False" at bounding box center [991, 250] width 35 height 17
click at [970, 259] on input "False" at bounding box center [961, 252] width 16 height 14
radio input "true"
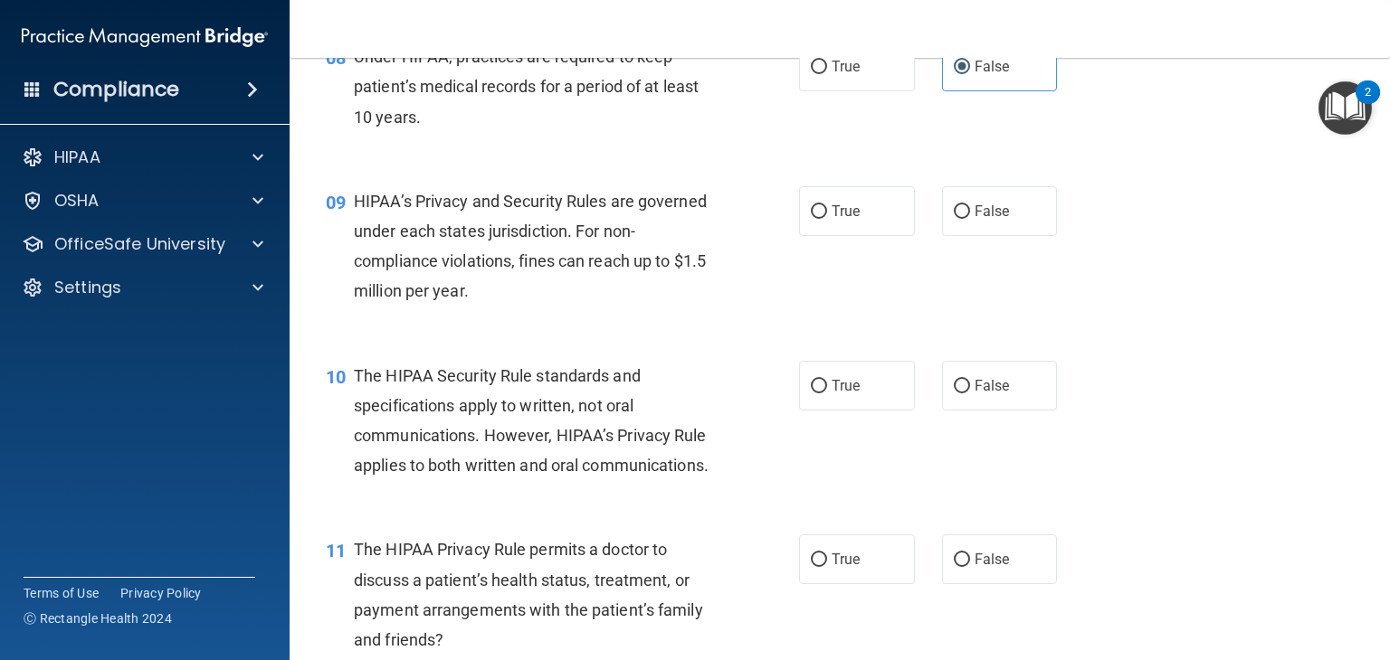
scroll to position [1268, 0]
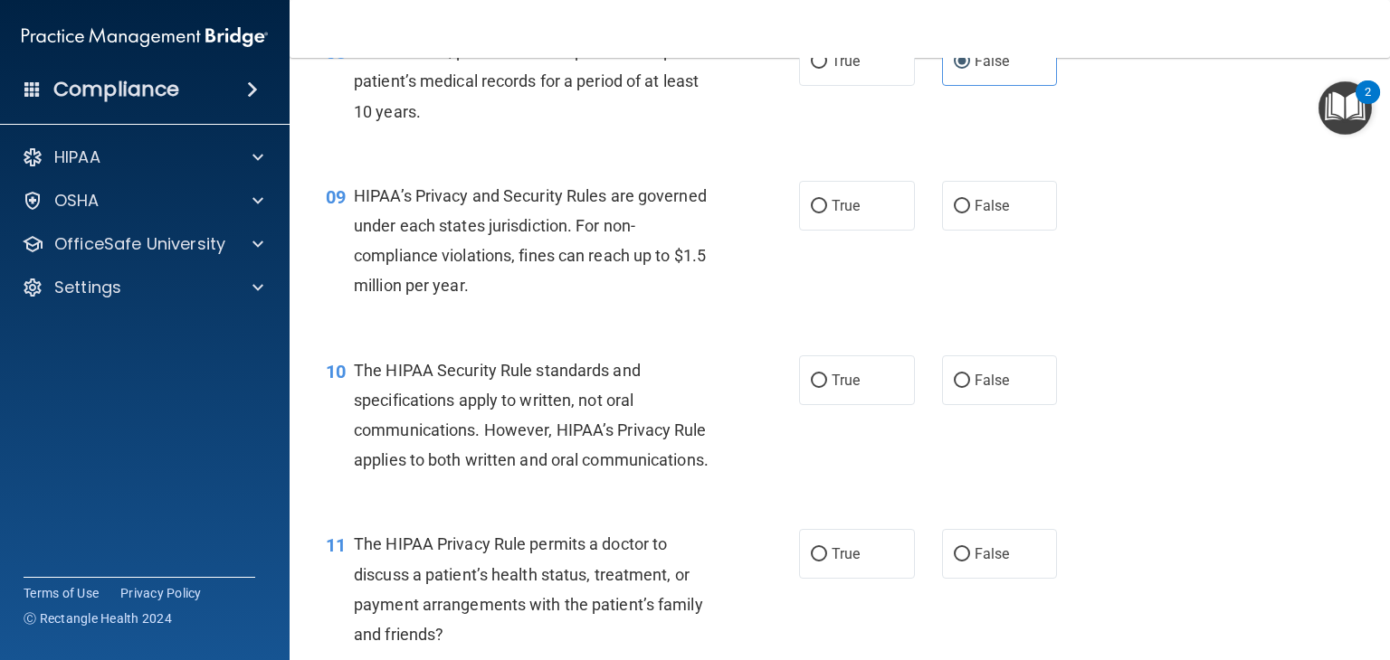
click at [974, 214] on span "False" at bounding box center [991, 205] width 35 height 17
click at [970, 213] on input "False" at bounding box center [961, 207] width 16 height 14
radio input "true"
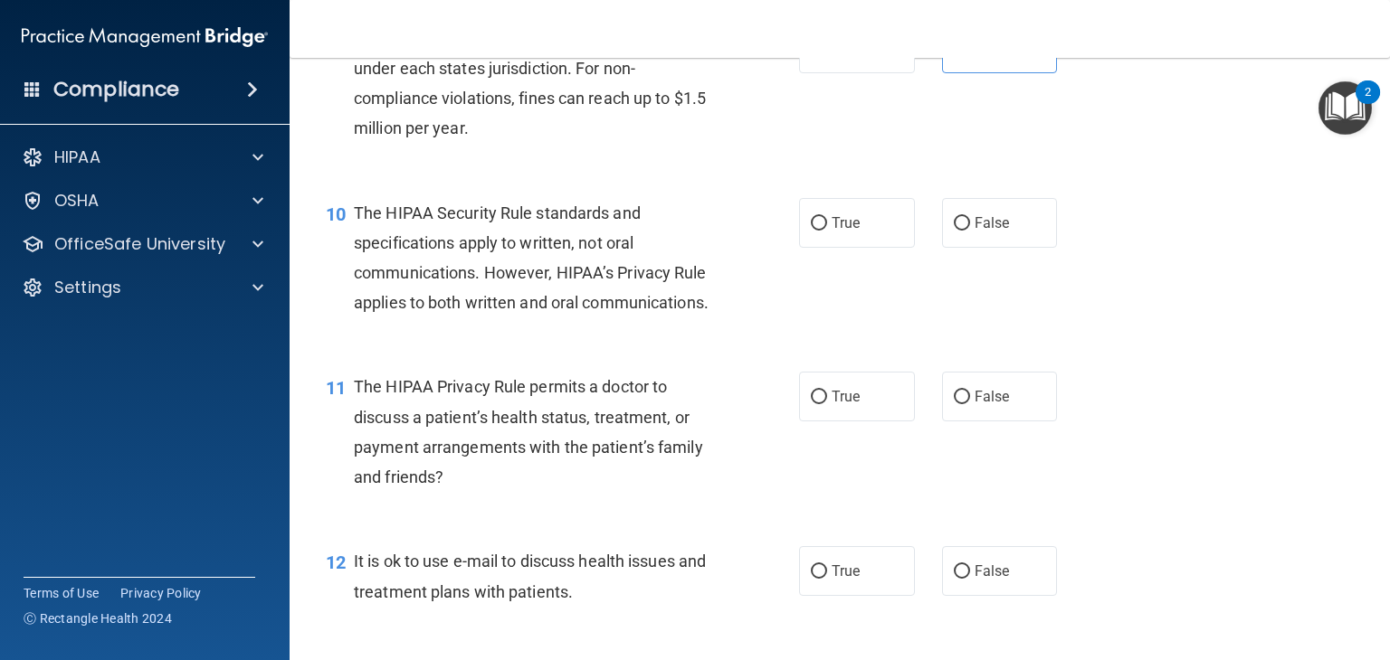
scroll to position [1428, 0]
click at [850, 246] on label "True" at bounding box center [857, 221] width 116 height 50
click at [827, 229] on input "True" at bounding box center [819, 222] width 16 height 14
radio input "true"
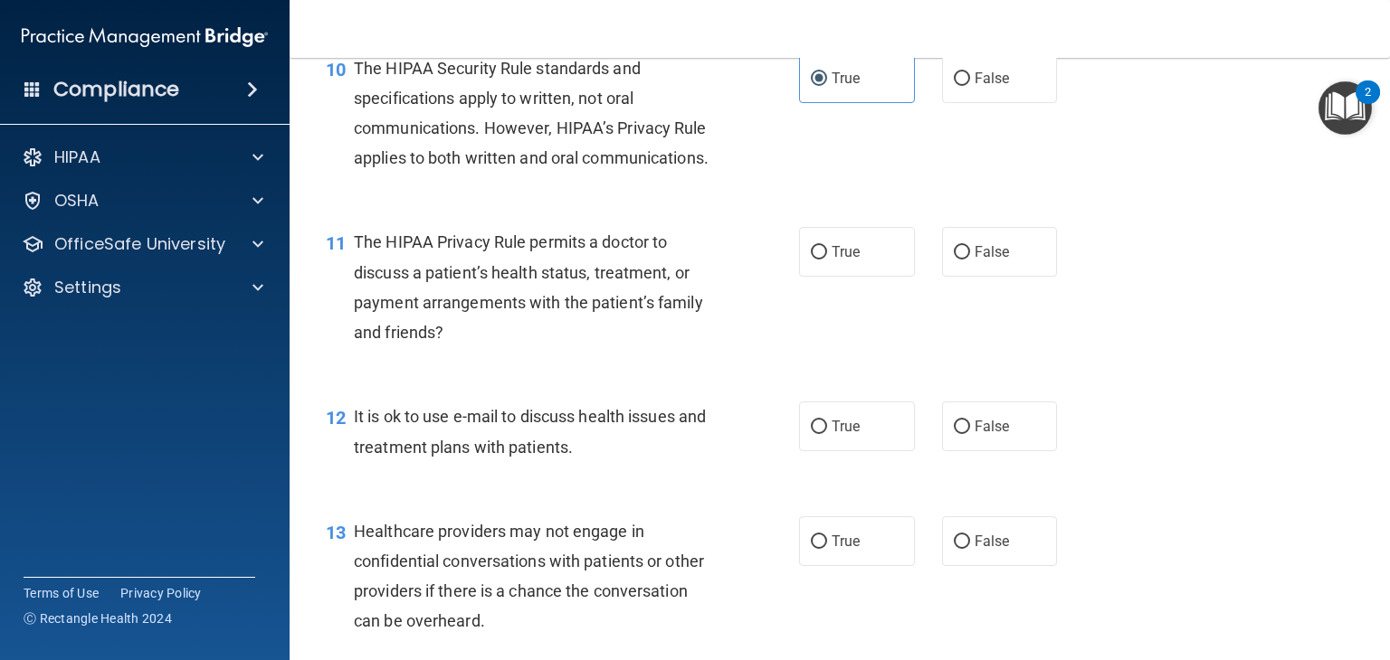
scroll to position [1579, 0]
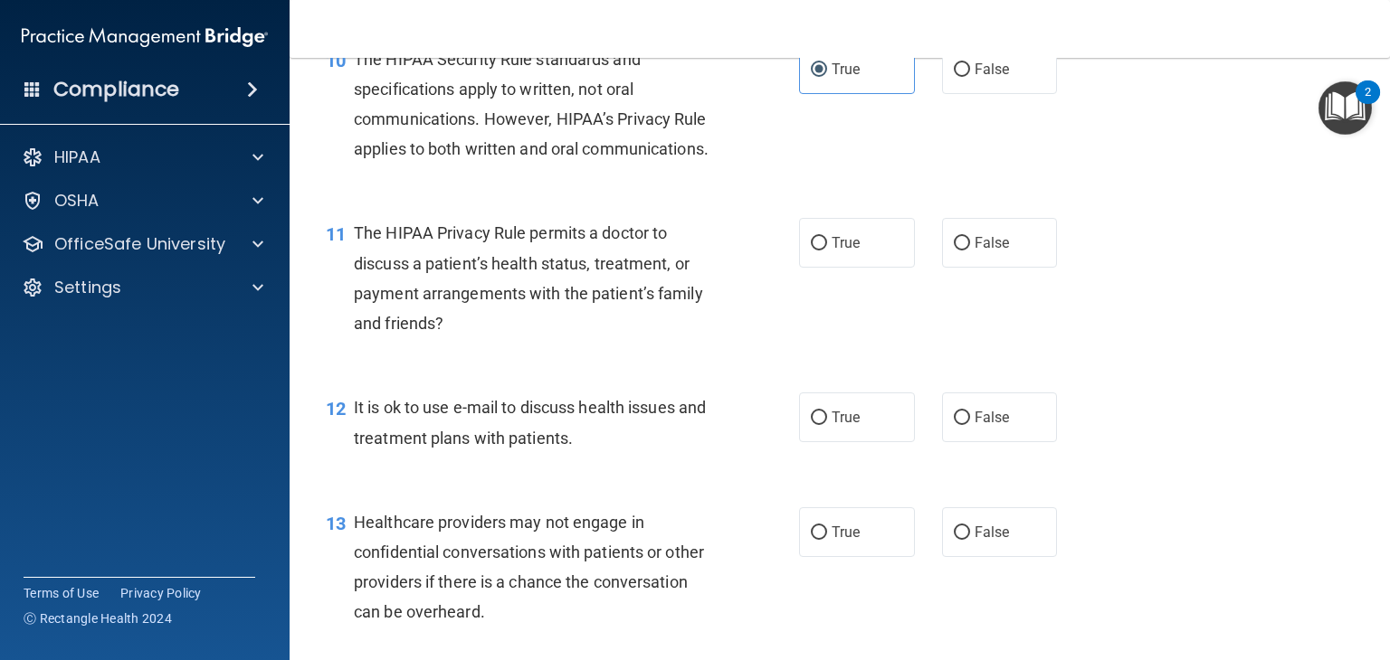
click at [874, 268] on label "True" at bounding box center [857, 243] width 116 height 50
click at [827, 251] on input "True" at bounding box center [819, 244] width 16 height 14
radio input "true"
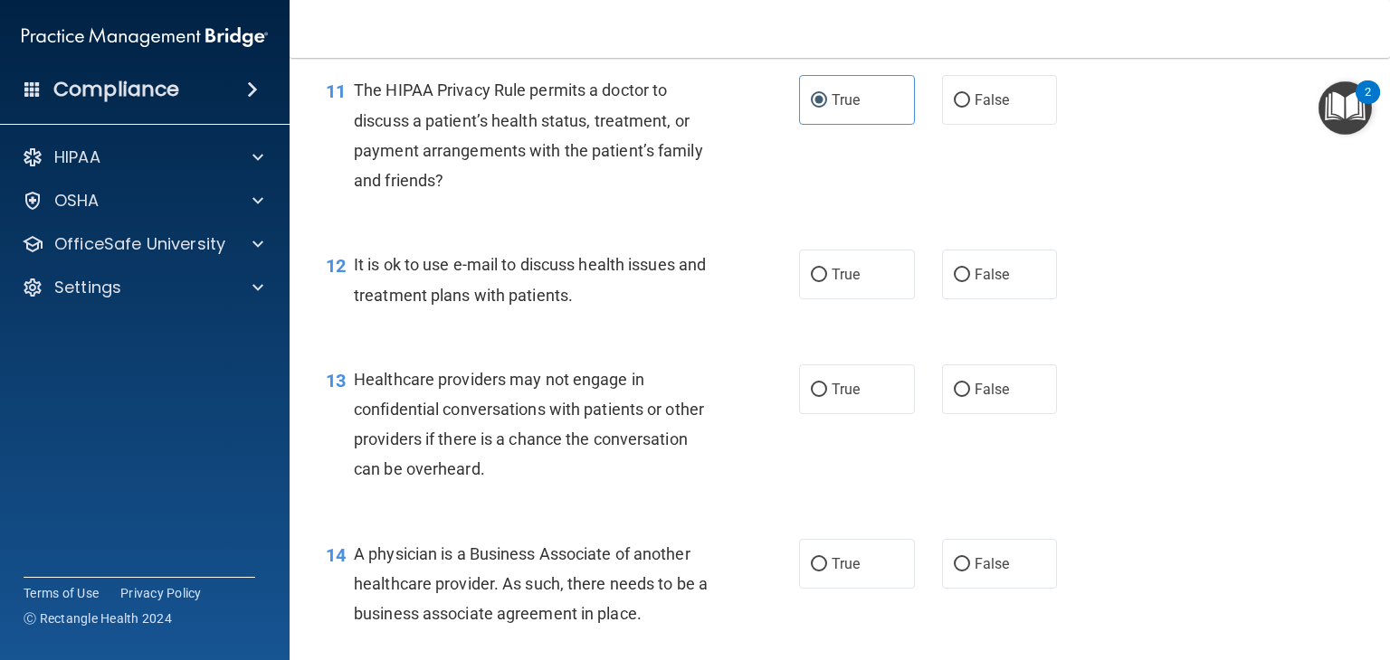
scroll to position [1742, 0]
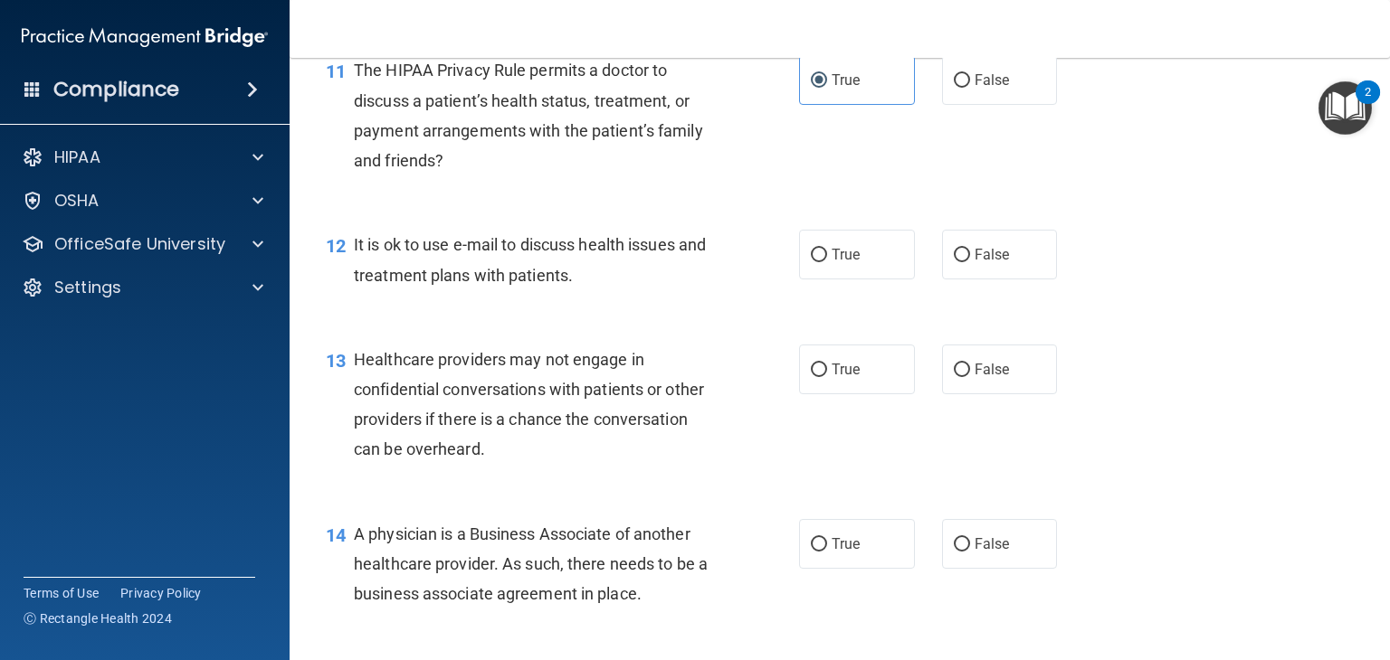
click at [870, 280] on label "True" at bounding box center [857, 255] width 116 height 50
click at [827, 262] on input "True" at bounding box center [819, 256] width 16 height 14
radio input "true"
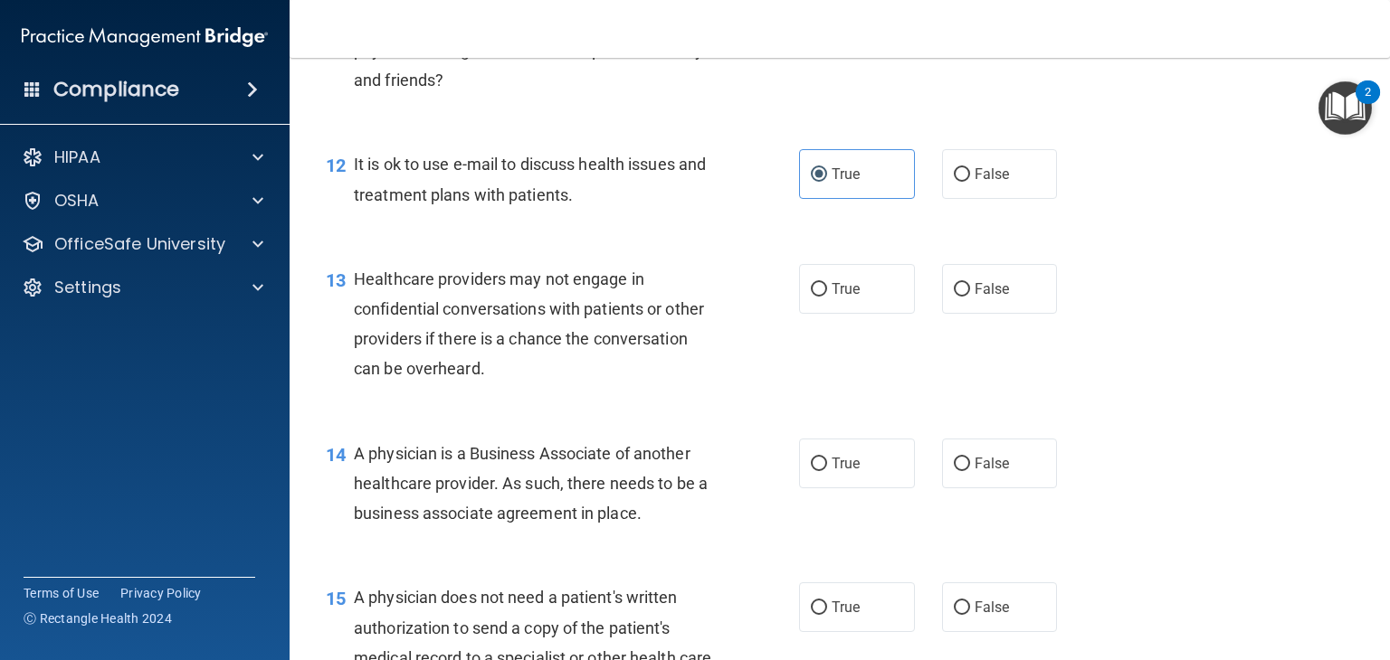
scroll to position [1827, 0]
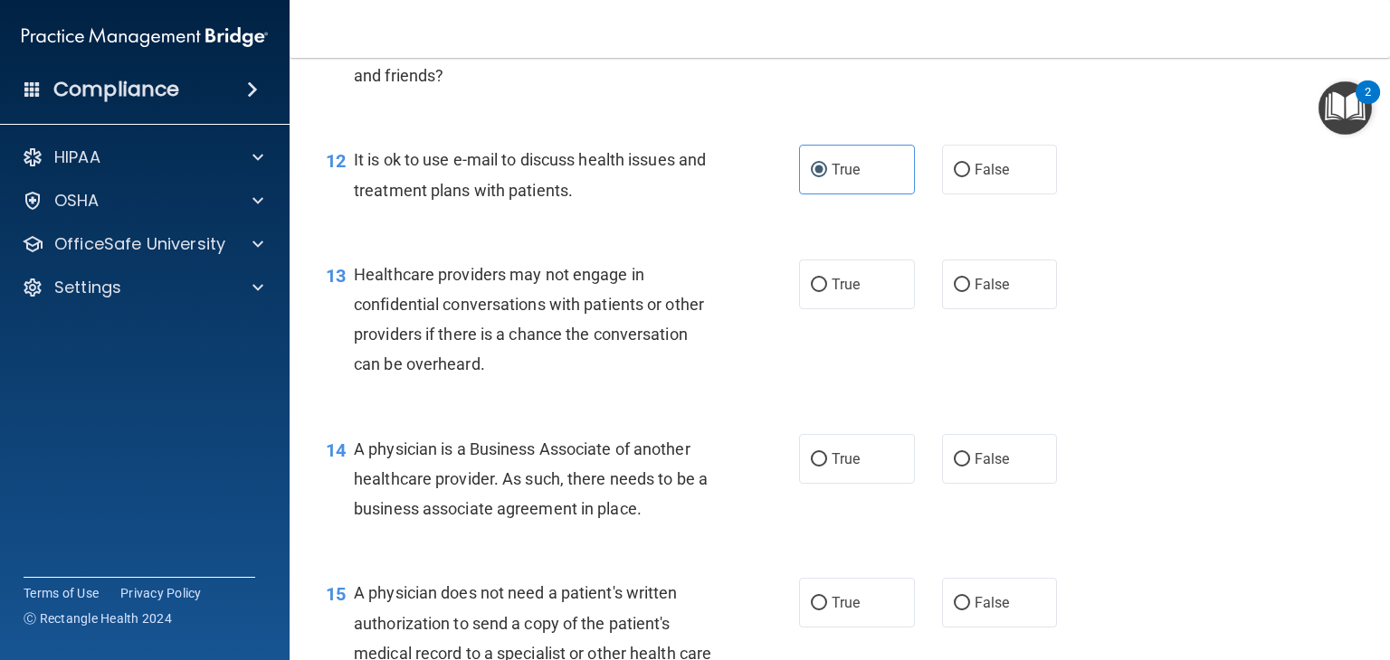
click at [974, 293] on span "False" at bounding box center [991, 284] width 35 height 17
click at [970, 292] on input "False" at bounding box center [961, 286] width 16 height 14
radio input "true"
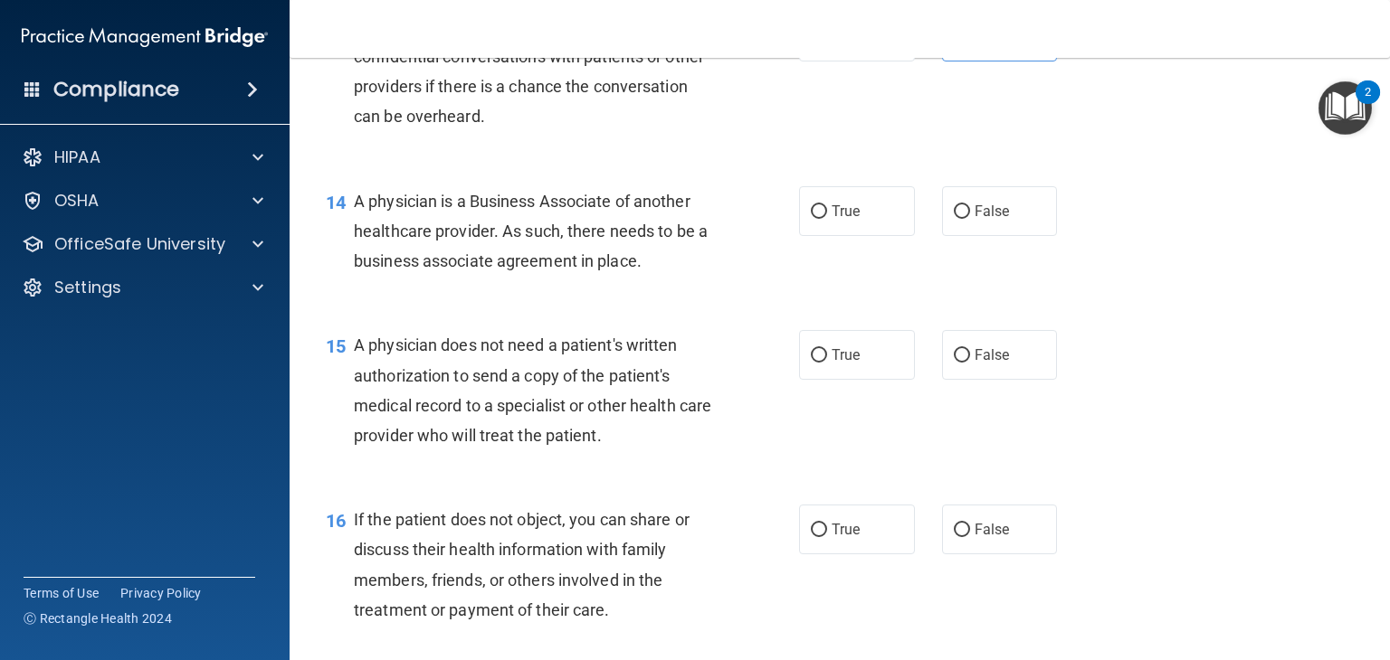
scroll to position [2073, 0]
click at [974, 222] on span "False" at bounding box center [991, 212] width 35 height 17
click at [970, 221] on input "False" at bounding box center [961, 214] width 16 height 14
radio input "true"
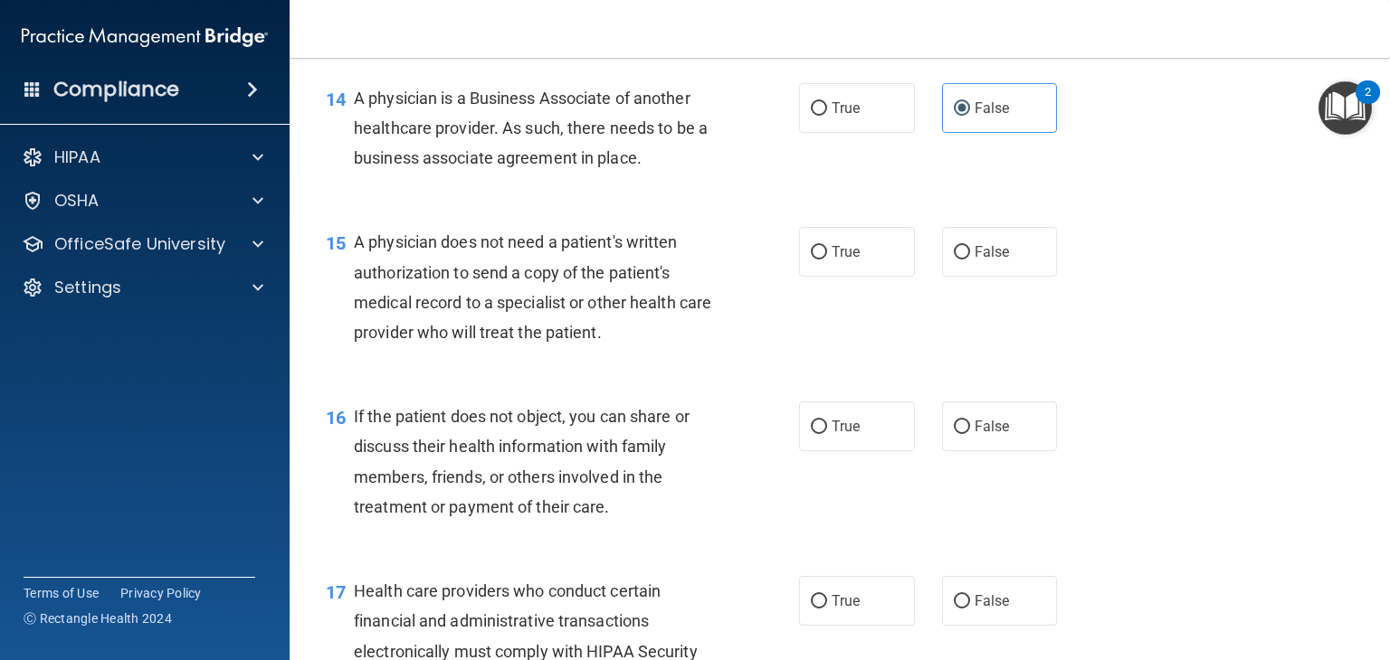
scroll to position [2185, 0]
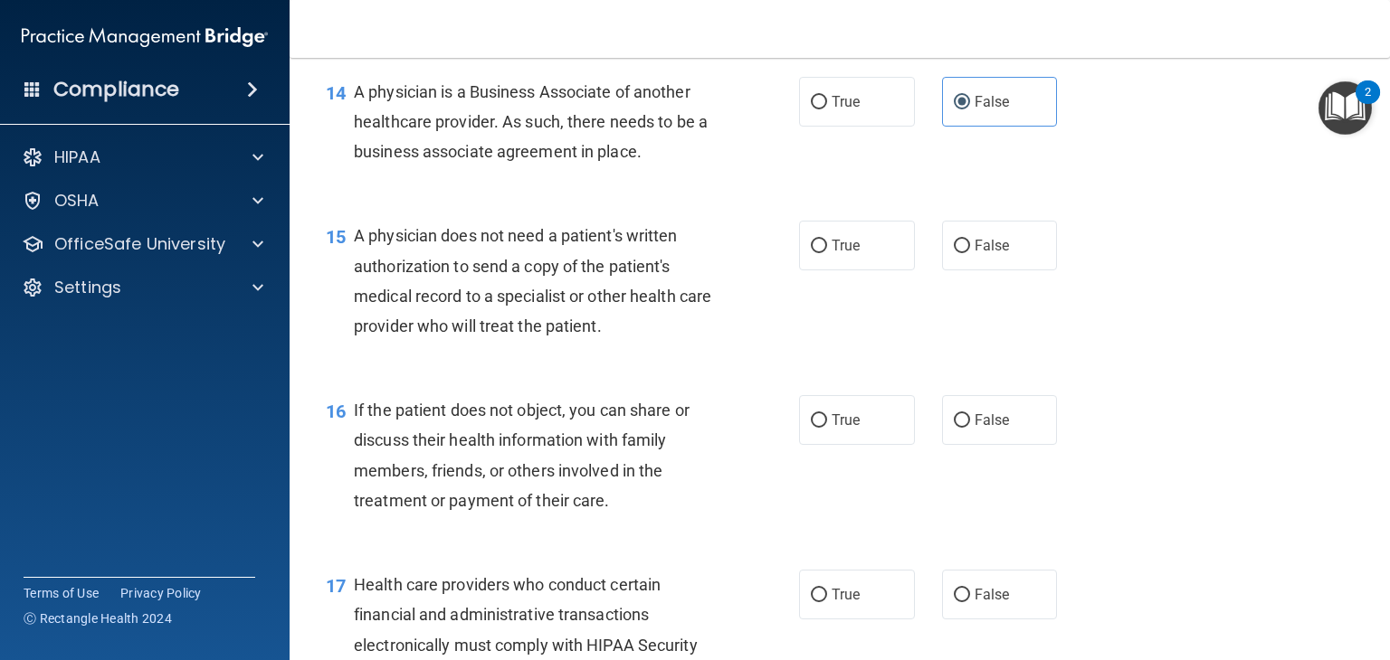
click at [811, 253] on input "True" at bounding box center [819, 247] width 16 height 14
radio input "true"
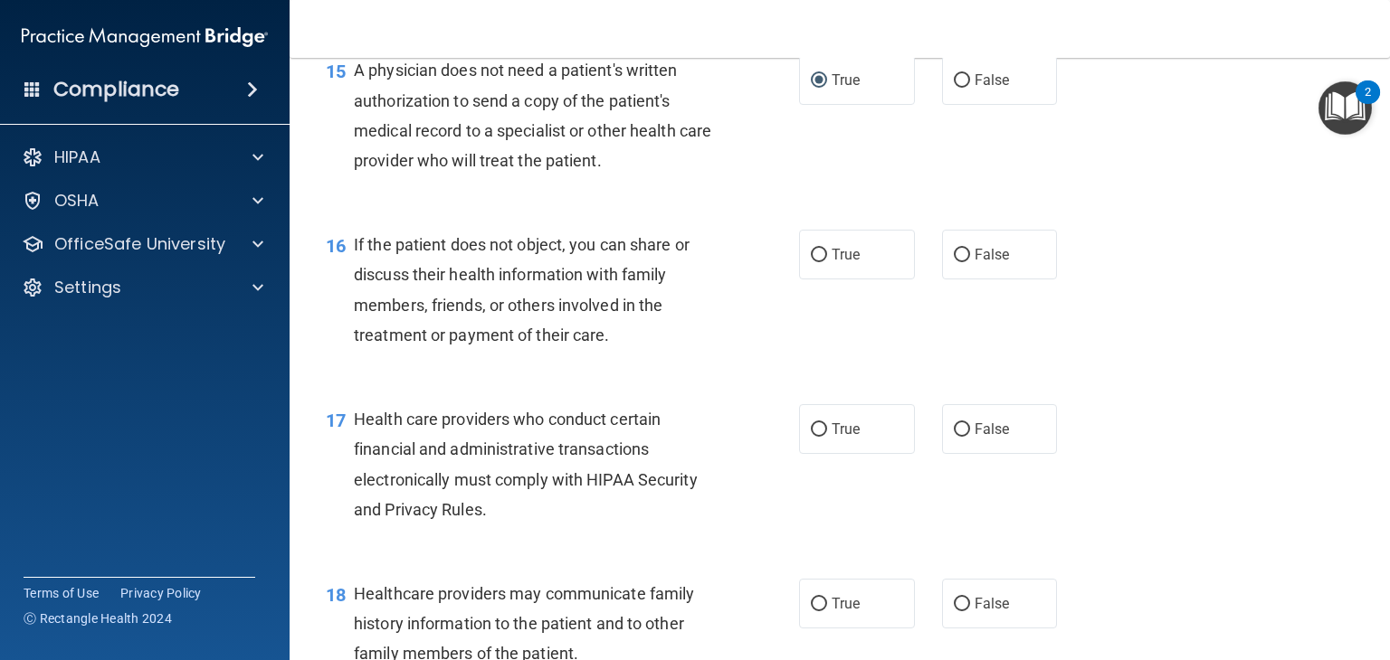
scroll to position [2399, 0]
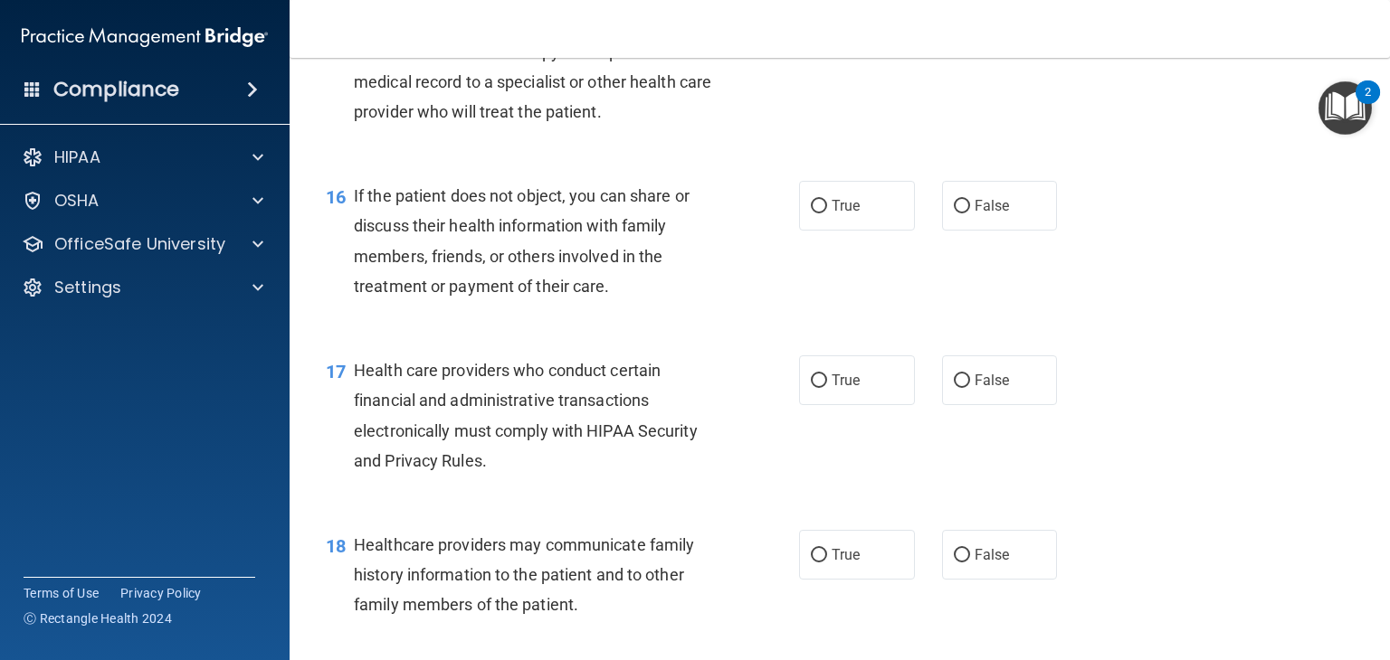
click at [839, 214] on span "True" at bounding box center [845, 205] width 28 height 17
click at [827, 213] on input "True" at bounding box center [819, 207] width 16 height 14
radio input "true"
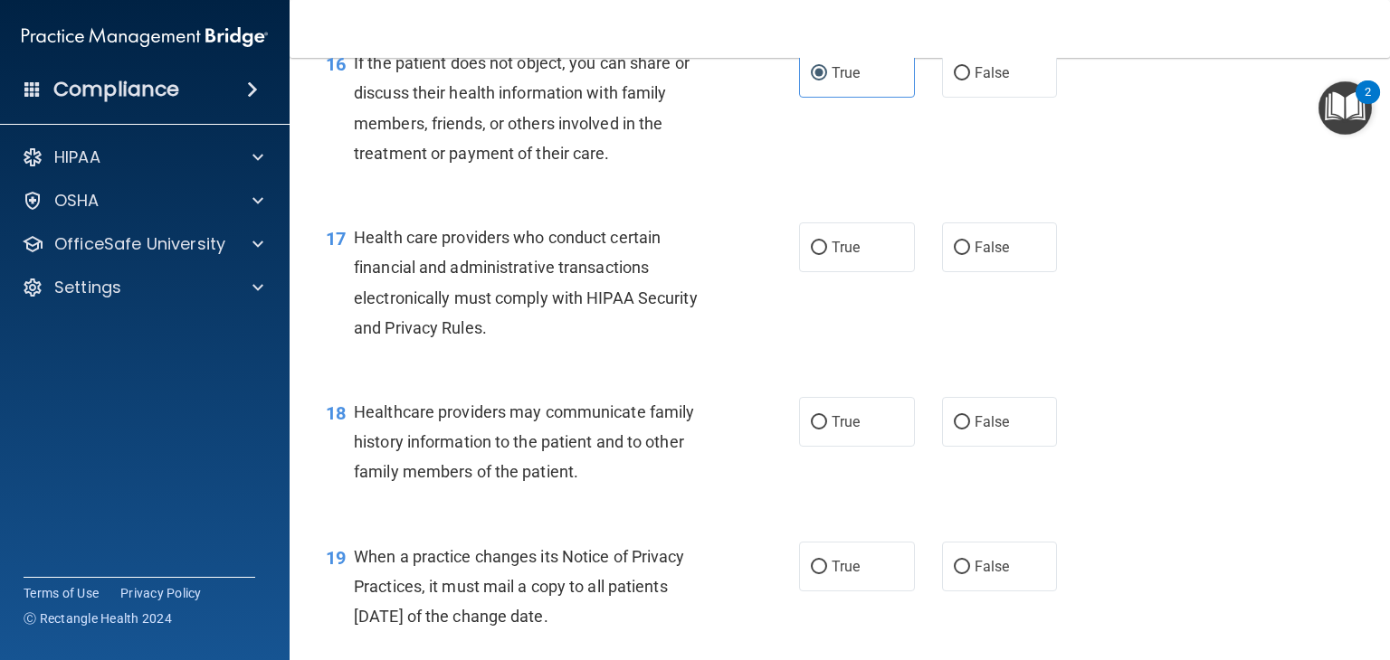
scroll to position [2550, 0]
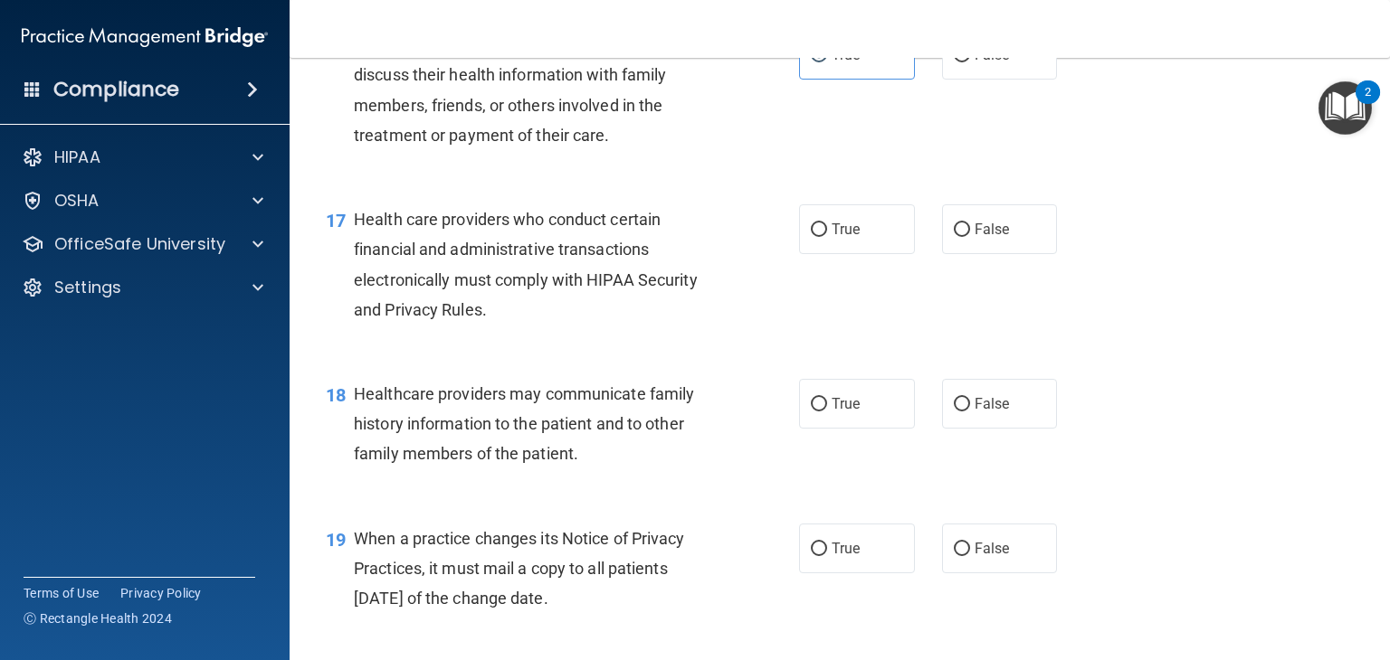
click at [831, 238] on span "True" at bounding box center [845, 229] width 28 height 17
click at [825, 237] on input "True" at bounding box center [819, 230] width 16 height 14
radio input "true"
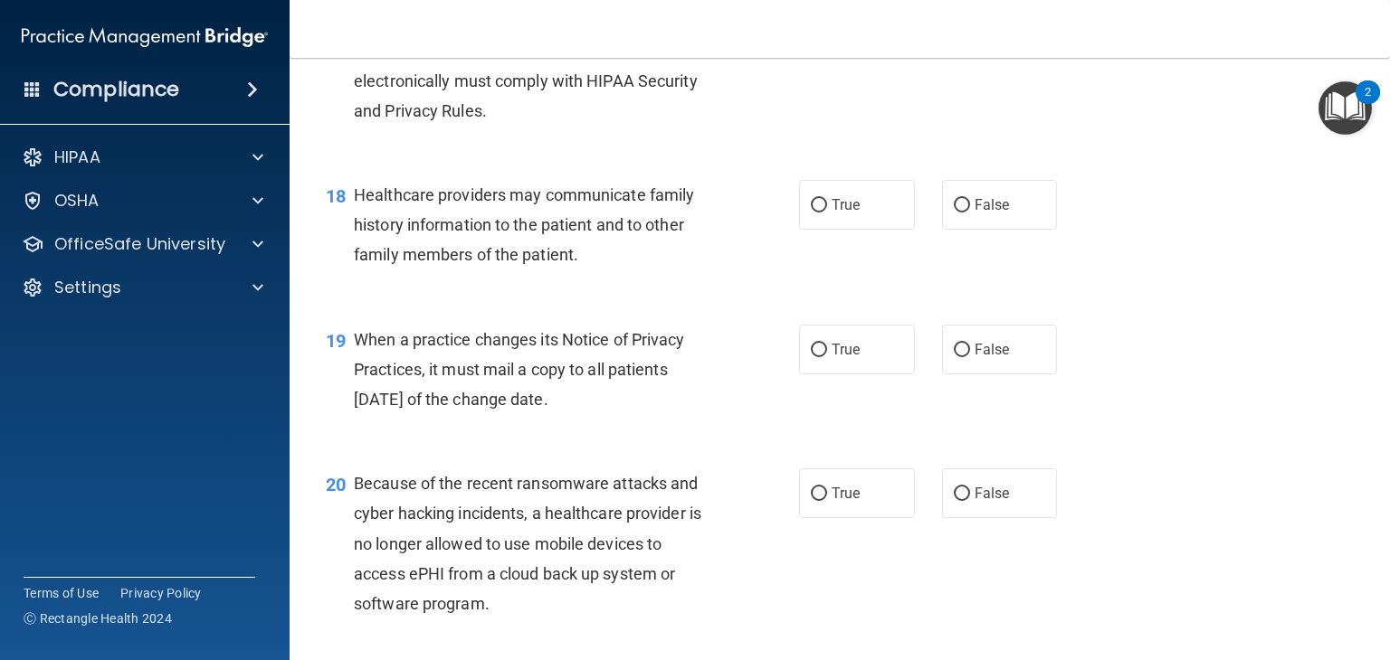
scroll to position [2750, 0]
click at [984, 213] on span "False" at bounding box center [991, 203] width 35 height 17
click at [970, 212] on input "False" at bounding box center [961, 205] width 16 height 14
radio input "true"
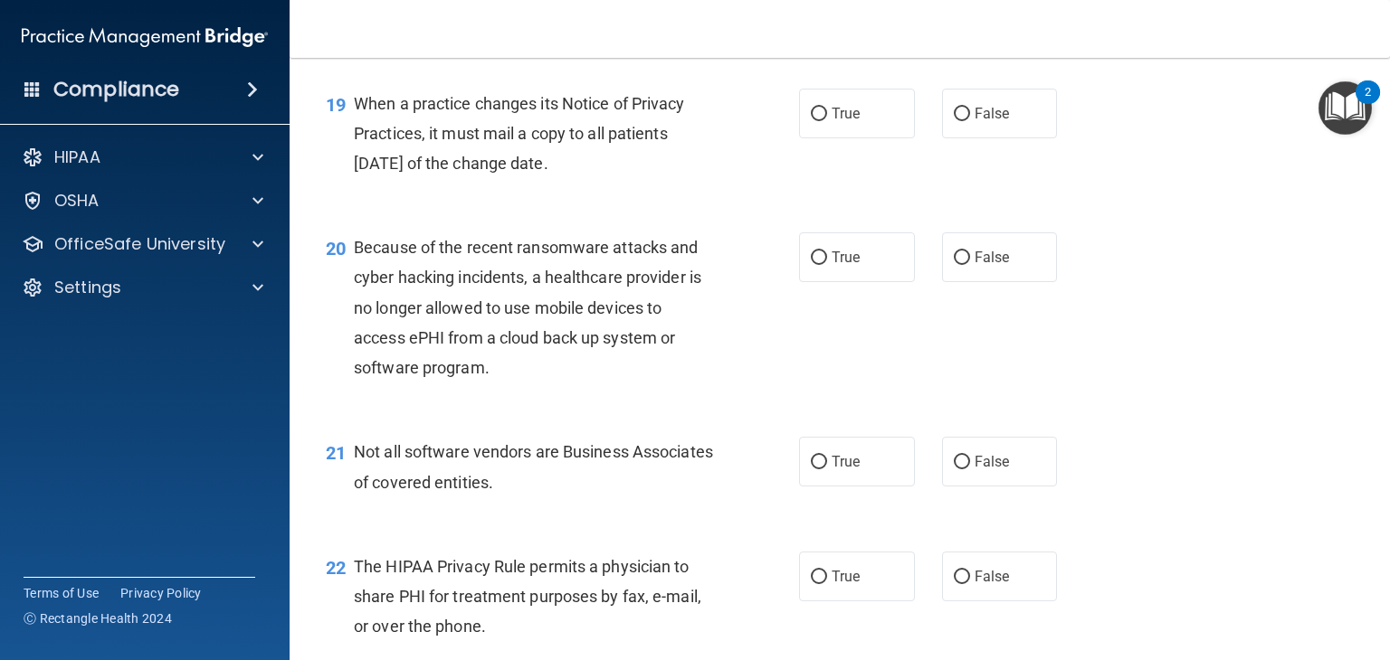
scroll to position [2985, 0]
click at [993, 122] on span "False" at bounding box center [991, 113] width 35 height 17
click at [970, 121] on input "False" at bounding box center [961, 115] width 16 height 14
radio input "true"
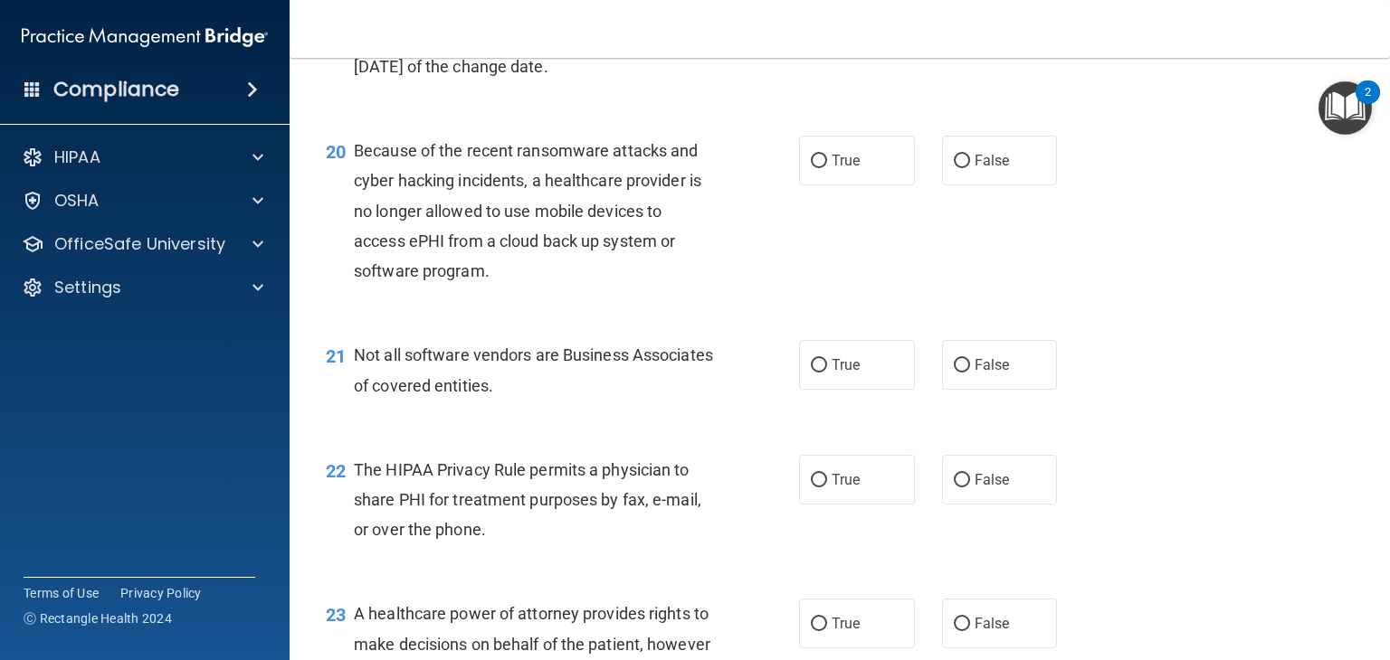
scroll to position [3083, 0]
click at [974, 168] on span "False" at bounding box center [991, 159] width 35 height 17
click at [970, 167] on input "False" at bounding box center [961, 161] width 16 height 14
radio input "true"
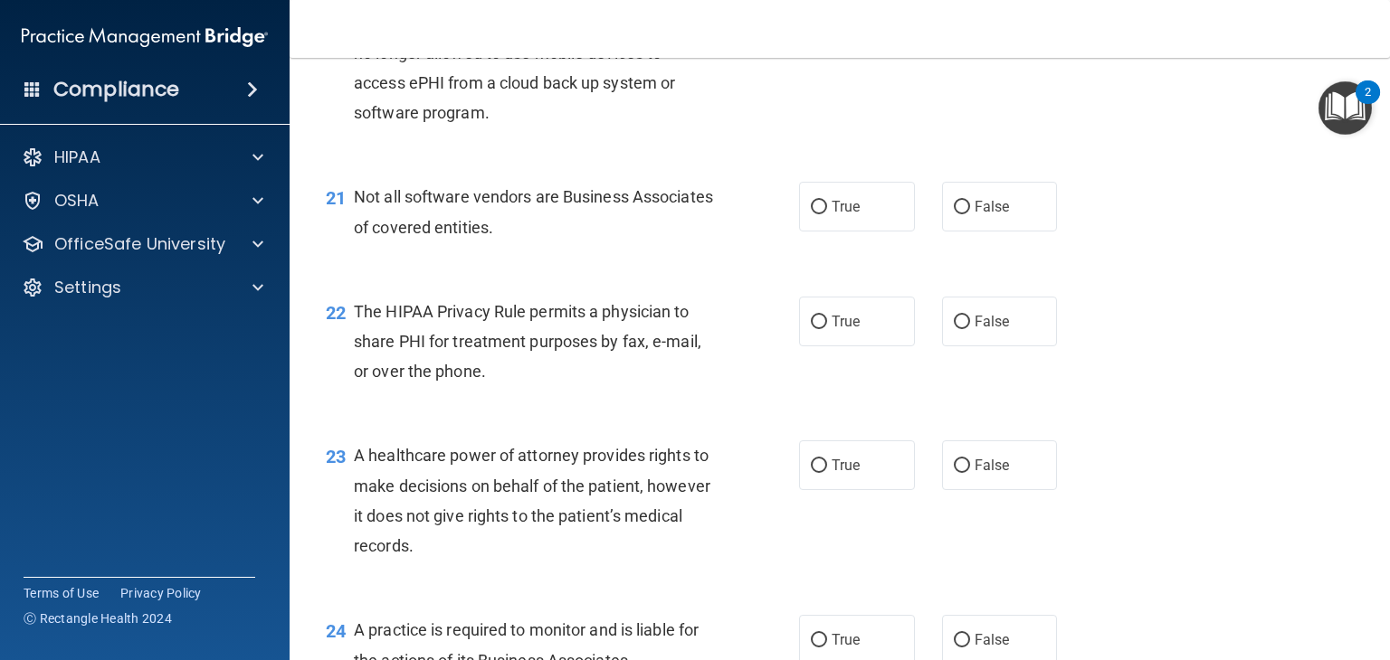
scroll to position [3241, 0]
click at [843, 214] on span "True" at bounding box center [845, 205] width 28 height 17
click at [827, 213] on input "True" at bounding box center [819, 207] width 16 height 14
radio input "true"
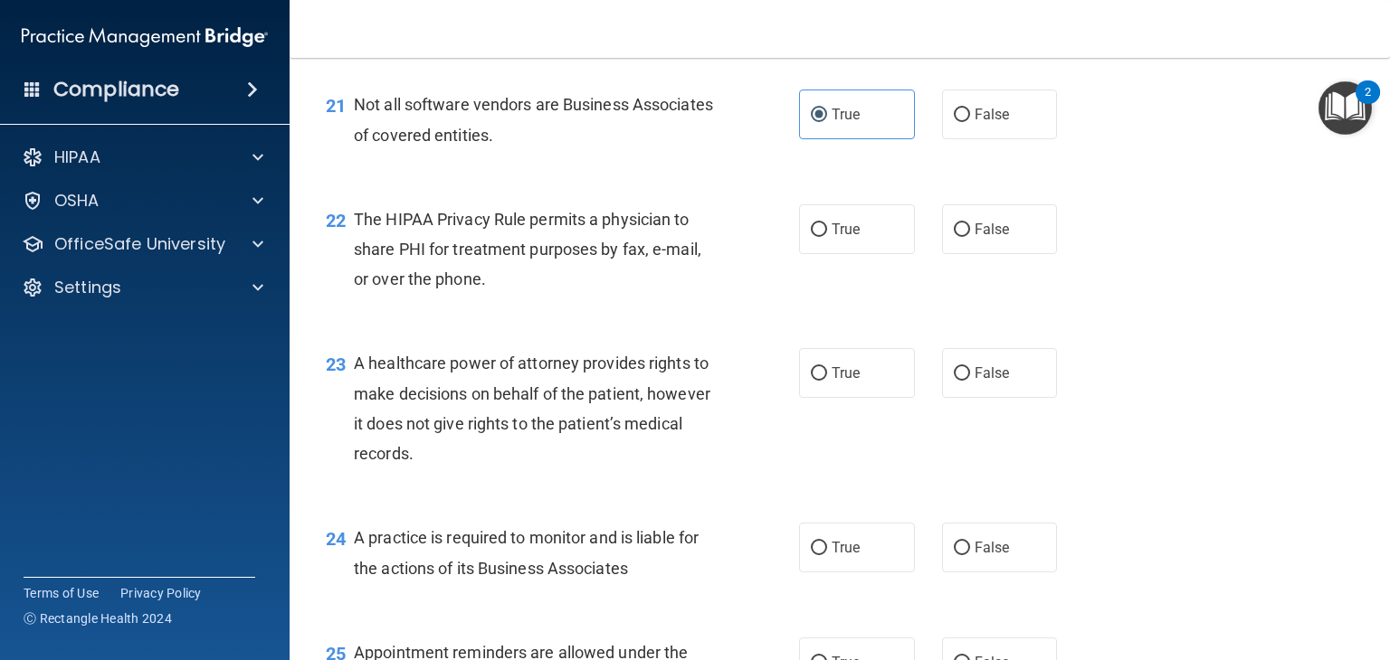
scroll to position [3332, 0]
click at [847, 239] on span "True" at bounding box center [845, 230] width 28 height 17
click at [827, 238] on input "True" at bounding box center [819, 231] width 16 height 14
radio input "true"
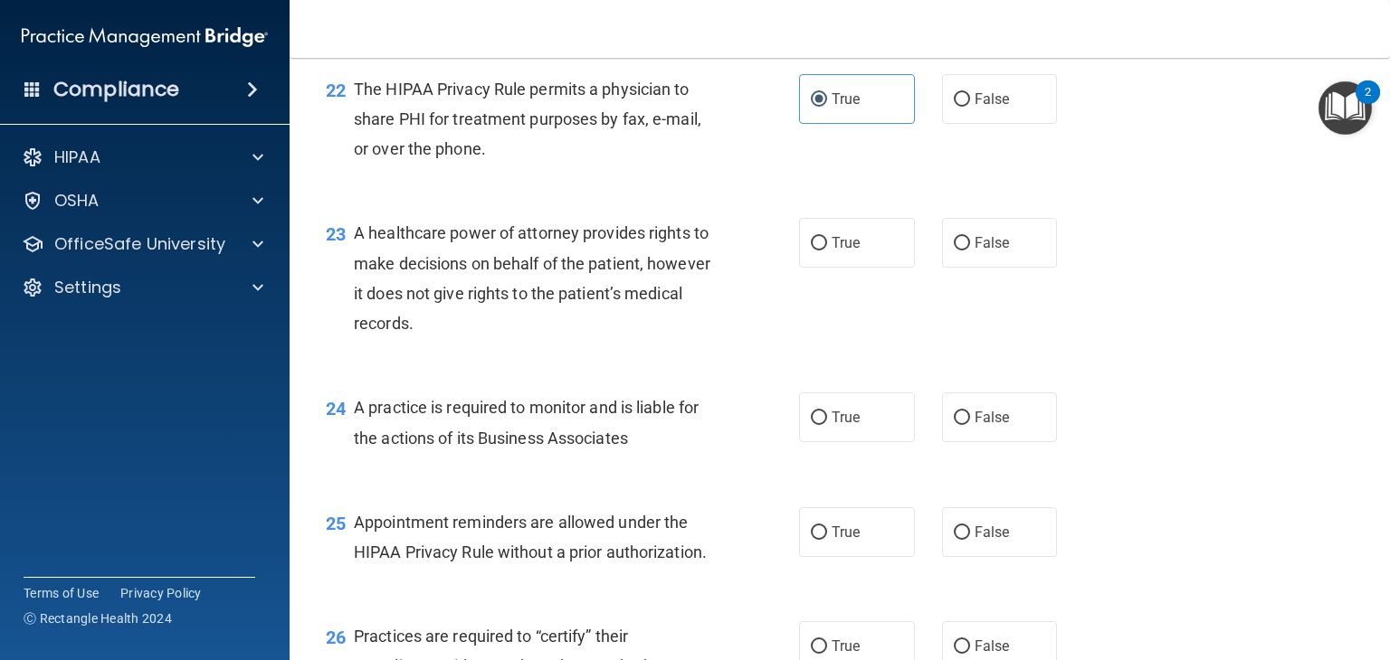
scroll to position [3463, 0]
click at [982, 251] on span "False" at bounding box center [991, 242] width 35 height 17
click at [970, 251] on input "False" at bounding box center [961, 244] width 16 height 14
radio input "true"
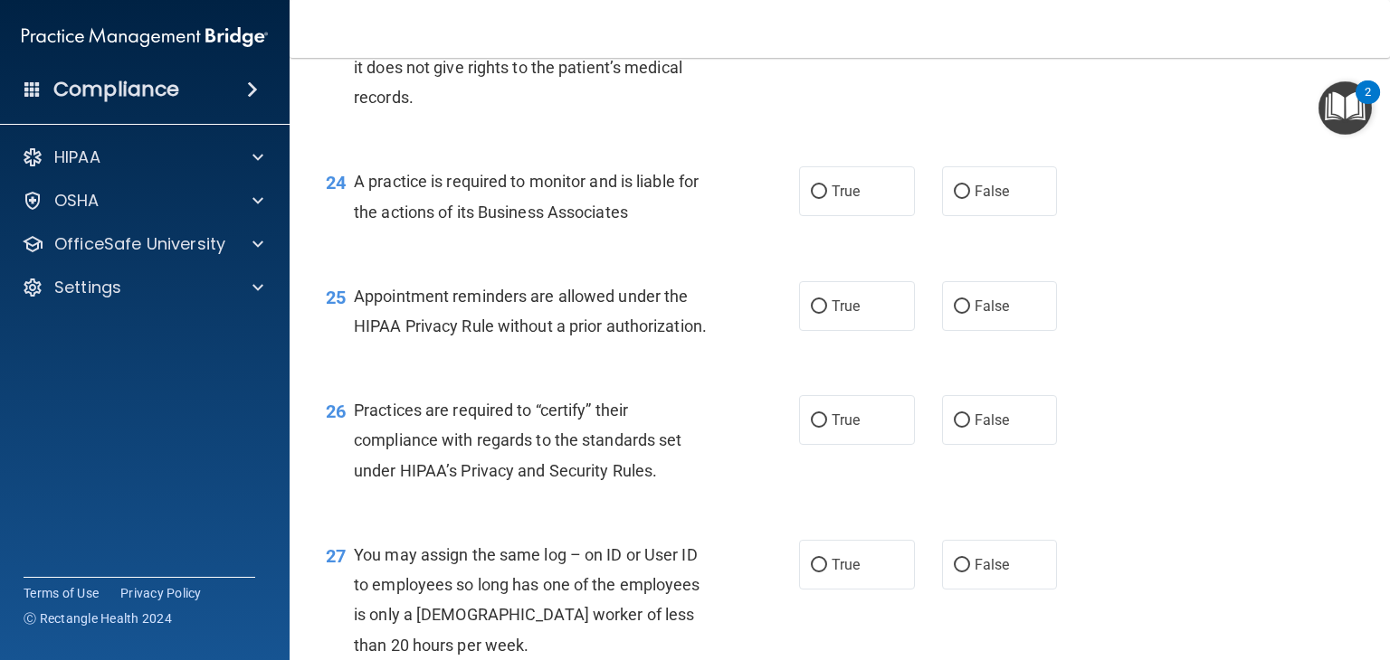
scroll to position [3690, 0]
click at [963, 215] on label "False" at bounding box center [1000, 191] width 116 height 50
click at [963, 198] on input "False" at bounding box center [961, 192] width 16 height 14
radio input "true"
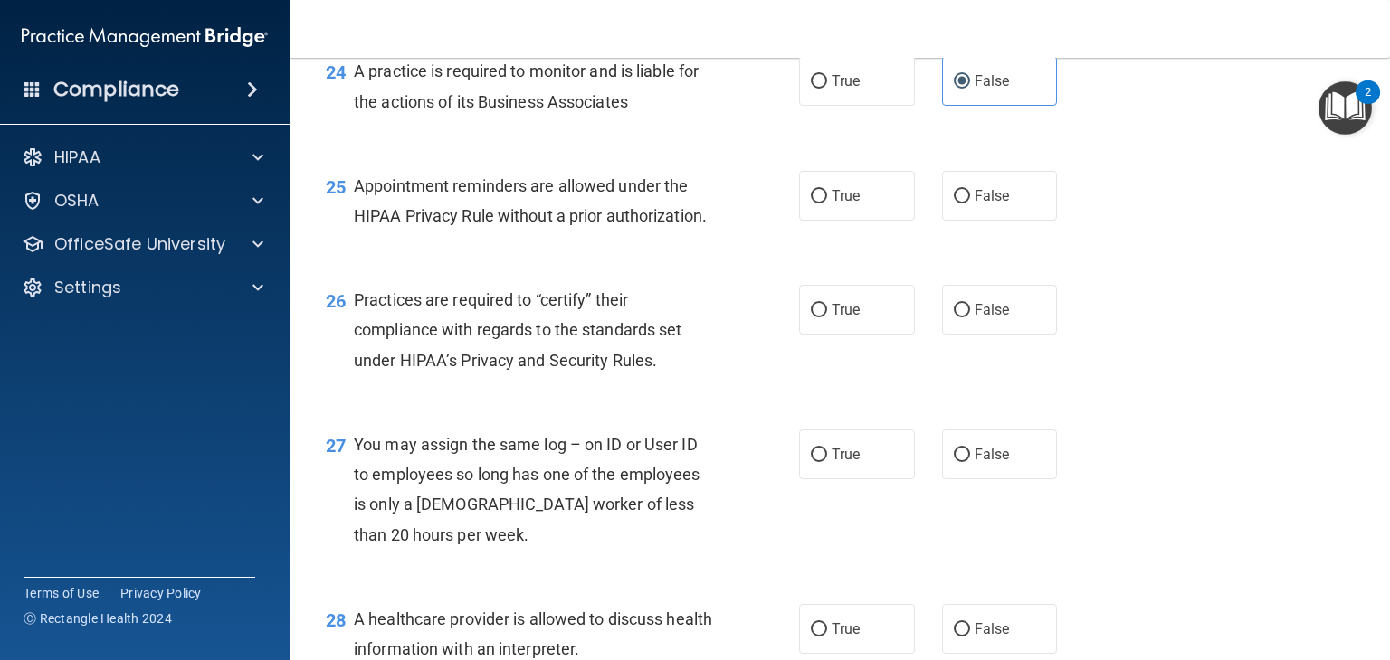
scroll to position [3801, 0]
click at [863, 219] on label "True" at bounding box center [857, 194] width 116 height 50
click at [827, 202] on input "True" at bounding box center [819, 195] width 16 height 14
radio input "true"
click at [974, 317] on span "False" at bounding box center [991, 307] width 35 height 17
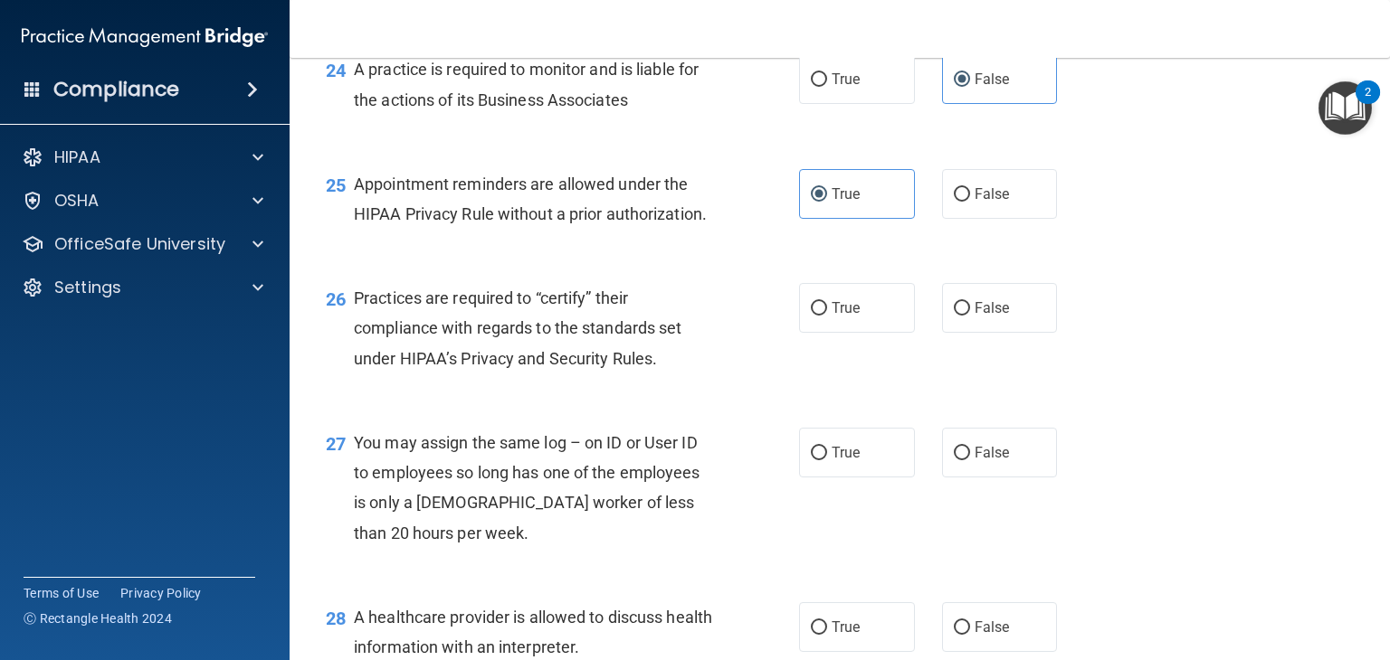
click at [965, 316] on input "False" at bounding box center [961, 309] width 16 height 14
radio input "true"
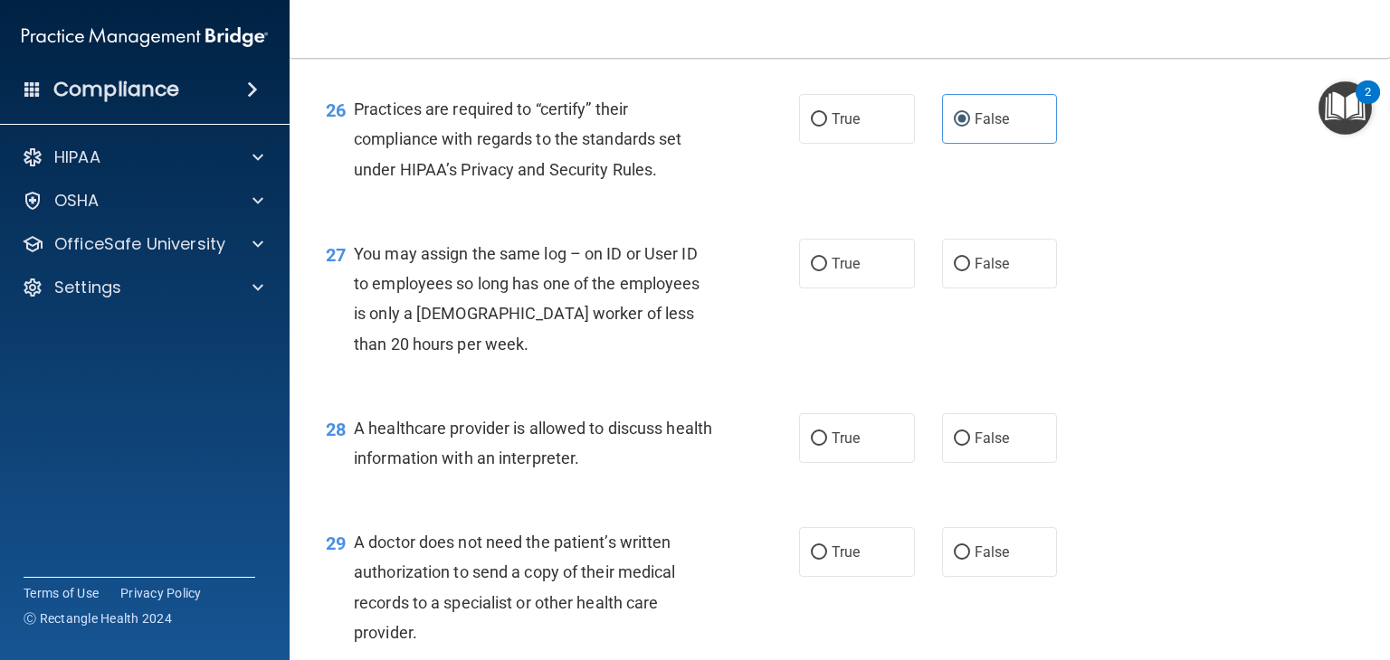
scroll to position [3989, 0]
click at [994, 289] on label "False" at bounding box center [1000, 265] width 116 height 50
click at [970, 272] on input "False" at bounding box center [961, 266] width 16 height 14
radio input "true"
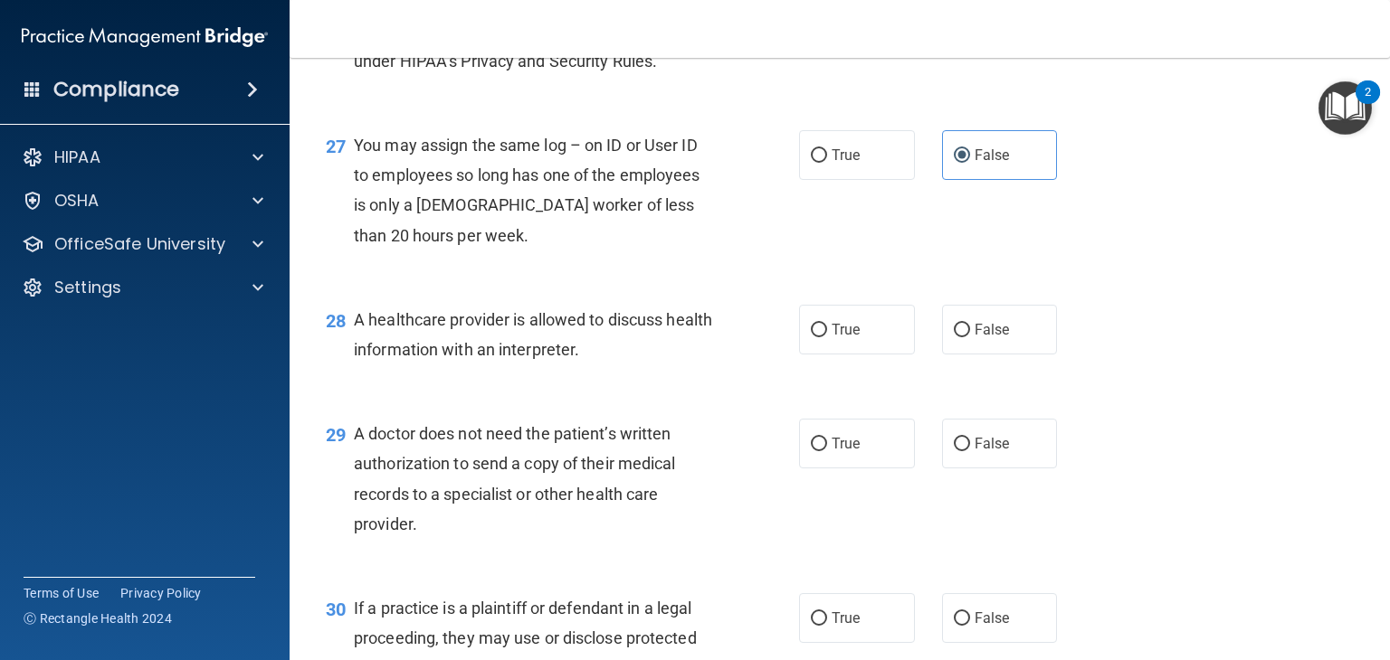
scroll to position [4100, 0]
click at [830, 354] on label "True" at bounding box center [857, 329] width 116 height 50
click at [827, 337] on input "True" at bounding box center [819, 330] width 16 height 14
radio input "true"
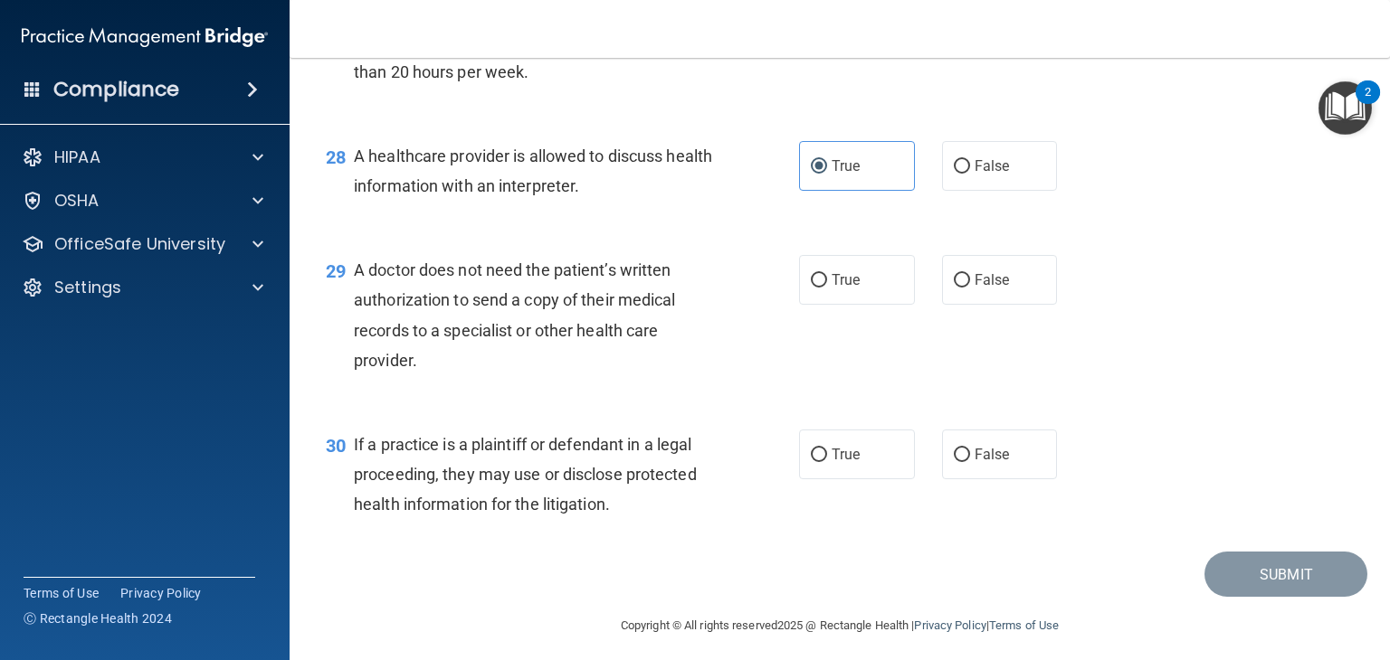
scroll to position [4264, 0]
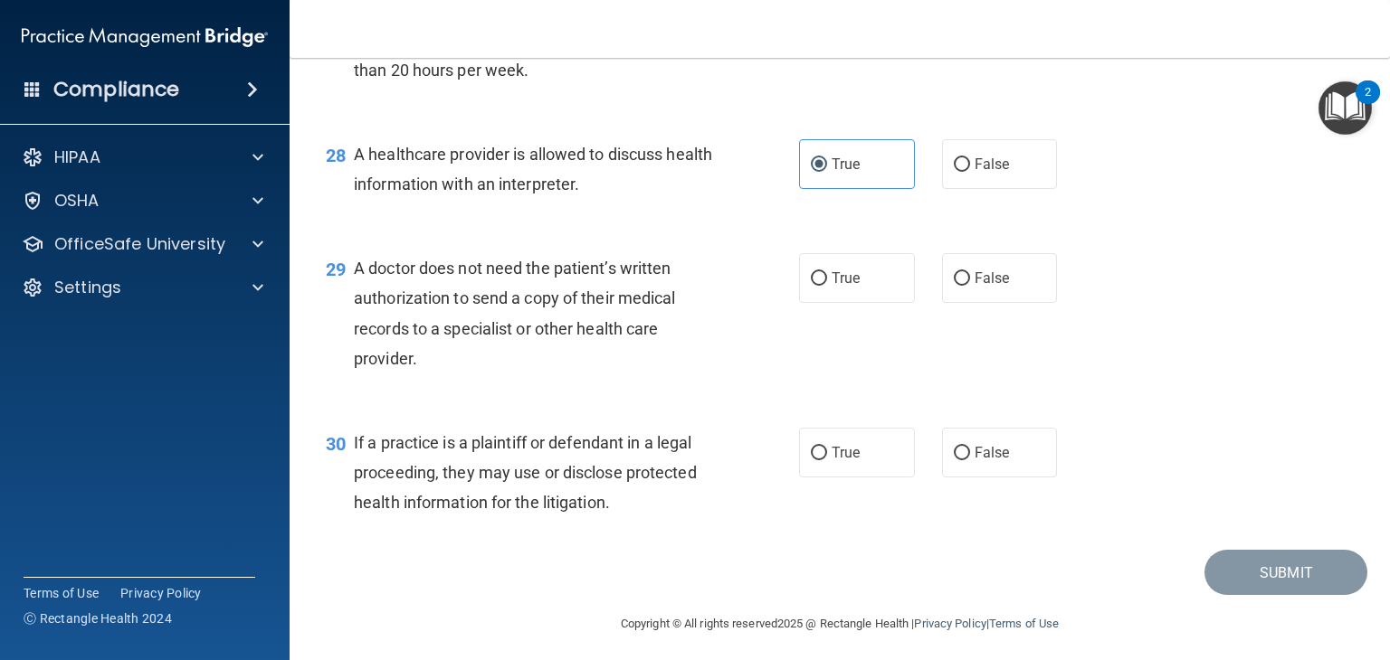
click at [861, 303] on label "True" at bounding box center [857, 278] width 116 height 50
click at [827, 286] on input "True" at bounding box center [819, 279] width 16 height 14
radio input "true"
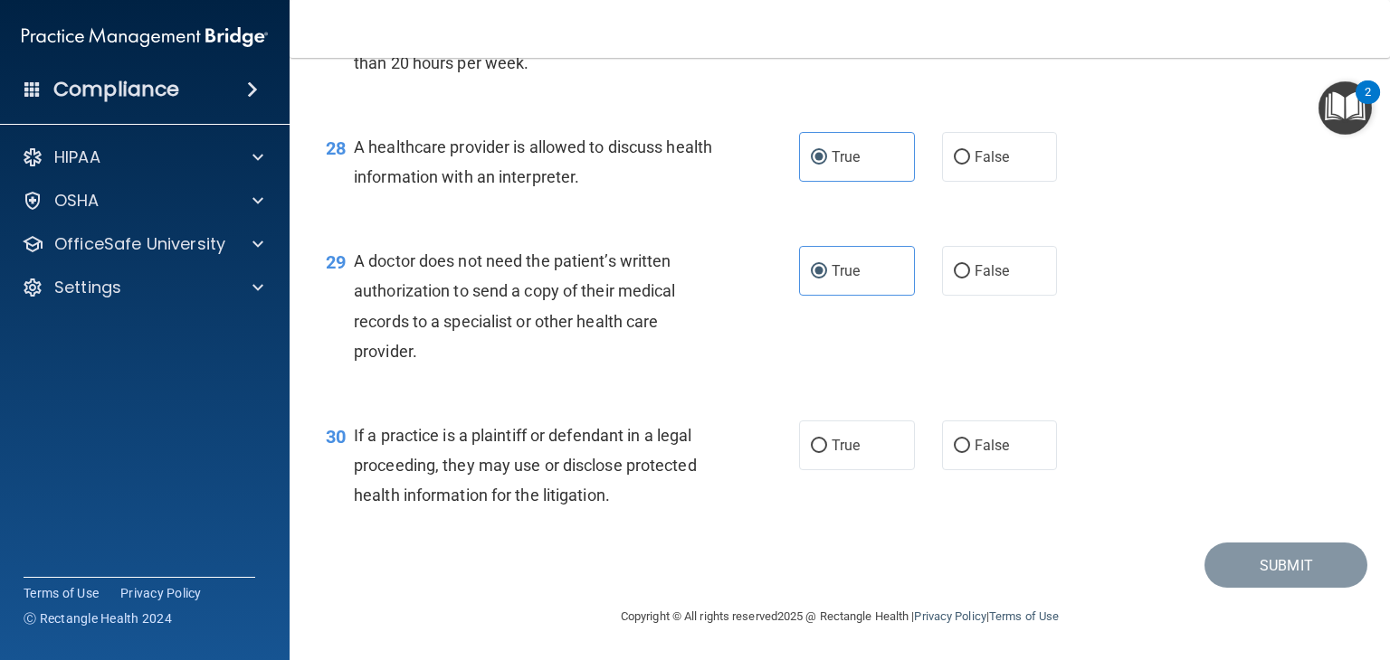
click at [837, 463] on label "True" at bounding box center [857, 446] width 116 height 50
click at [827, 453] on input "True" at bounding box center [819, 447] width 16 height 14
radio input "true"
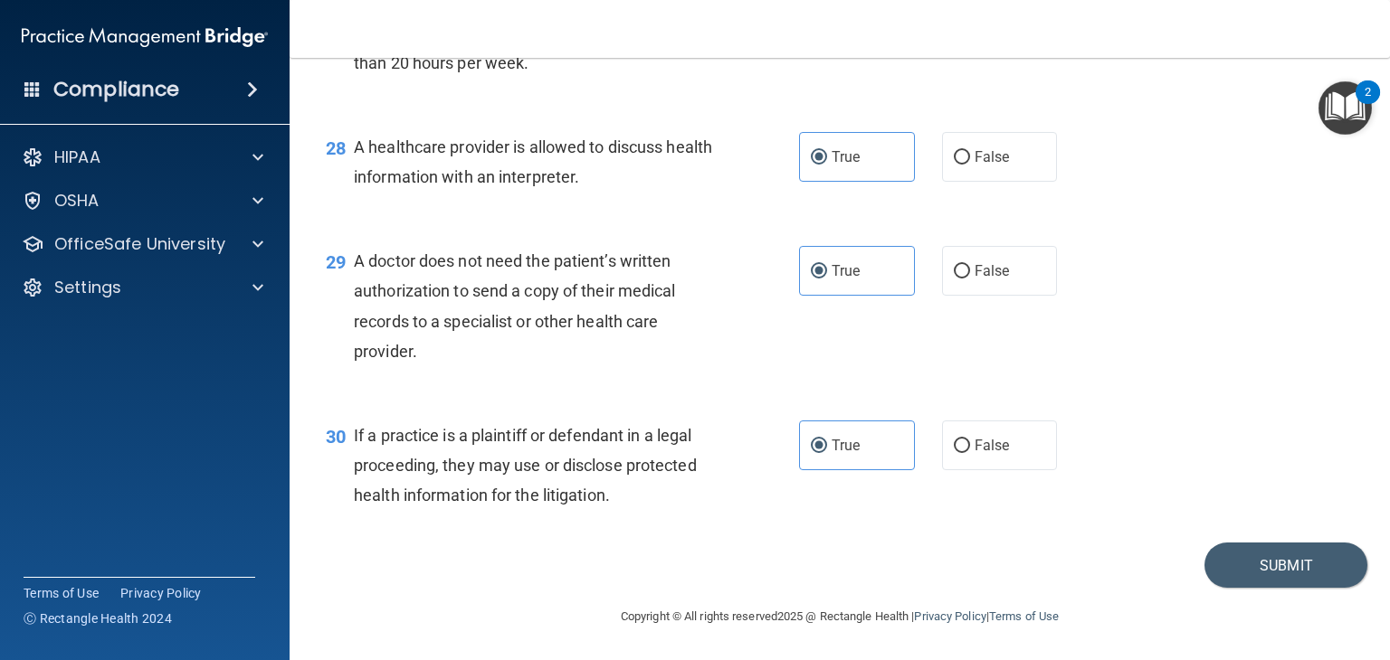
click at [1236, 591] on footer "Copyright © All rights reserved 2025 @ Rectangle Health | Privacy Policy | Term…" at bounding box center [840, 615] width 1028 height 54
click at [1234, 583] on button "Submit" at bounding box center [1285, 566] width 163 height 46
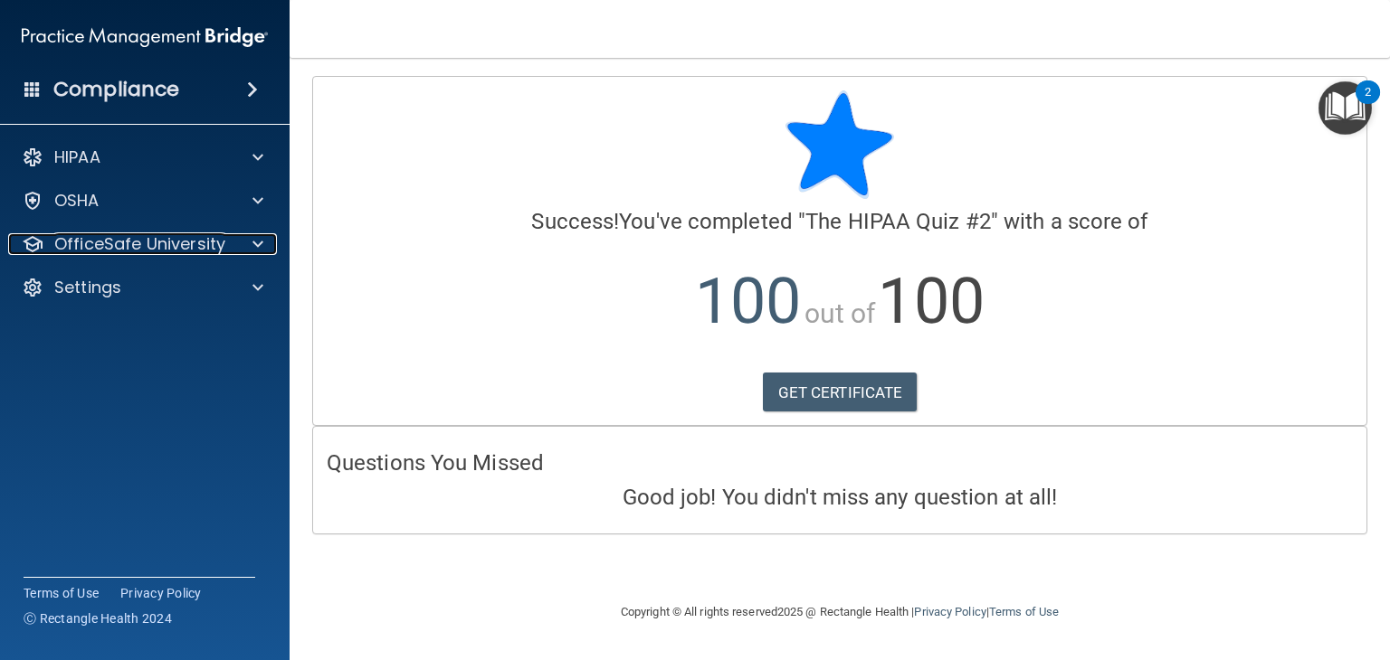
click at [194, 249] on p "OfficeSafe University" at bounding box center [139, 244] width 171 height 22
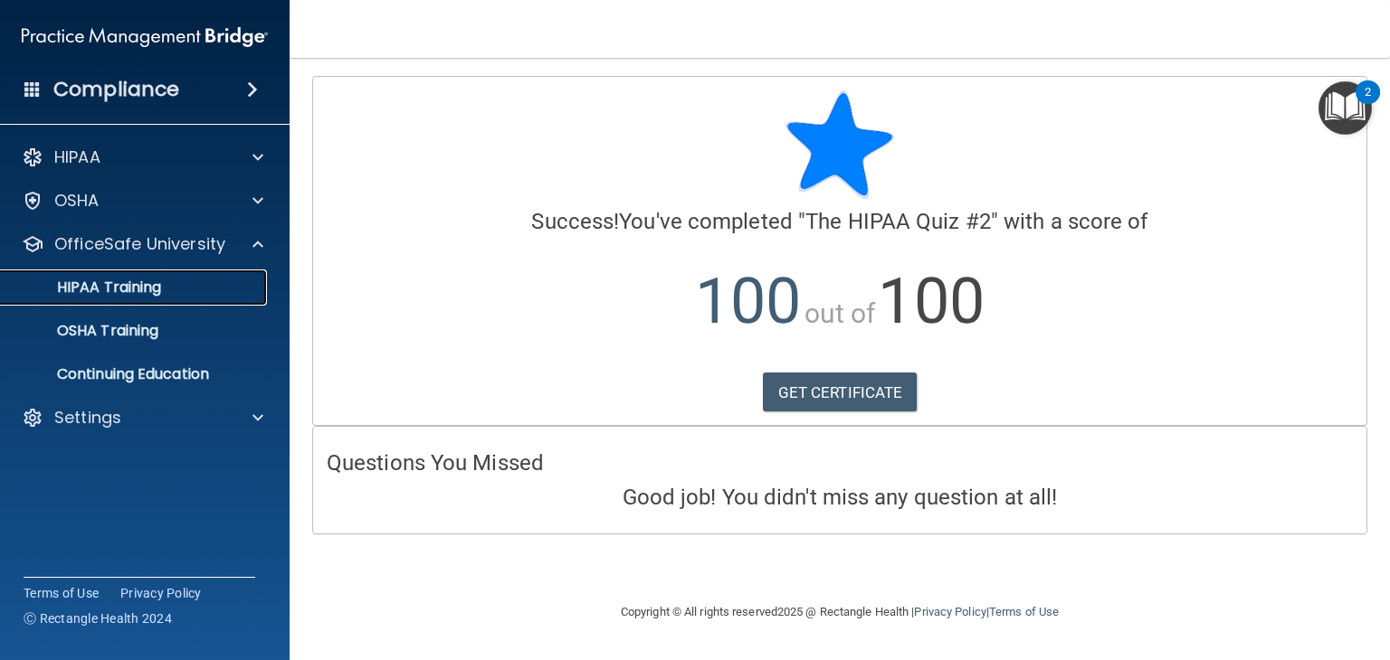
click at [67, 293] on p "HIPAA Training" at bounding box center [86, 288] width 149 height 18
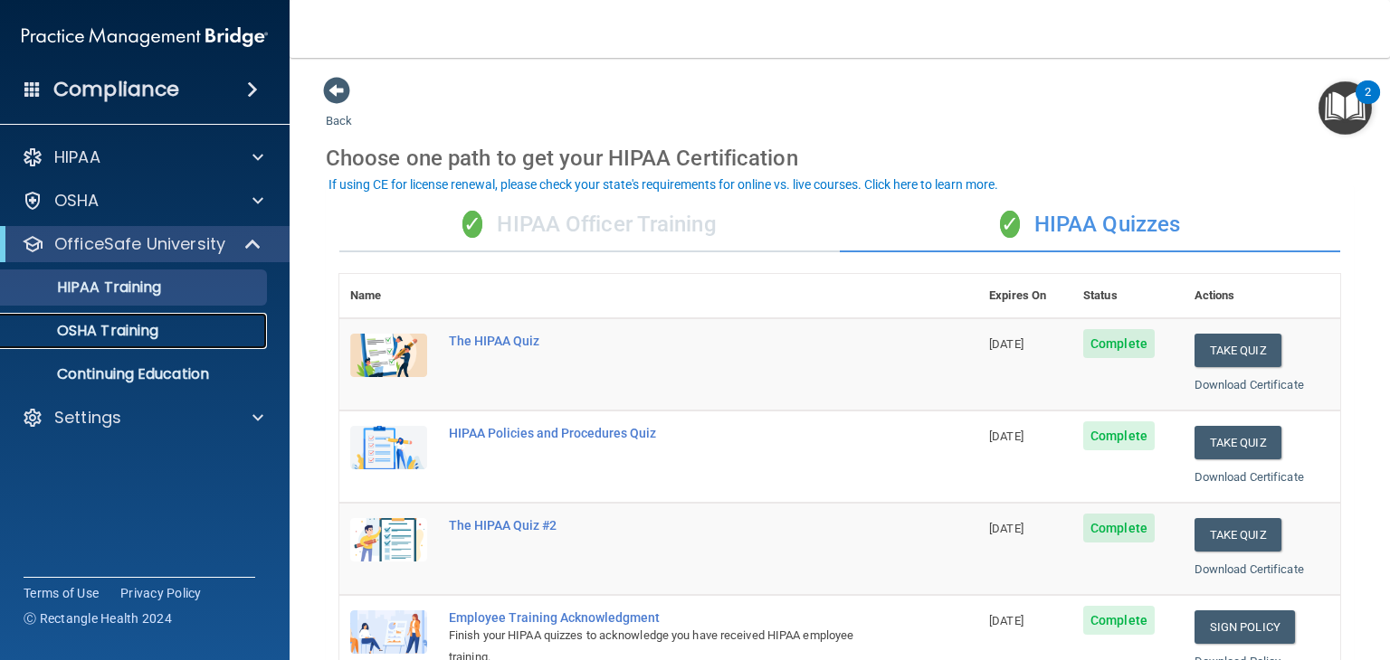
click at [149, 330] on p "OSHA Training" at bounding box center [85, 331] width 147 height 18
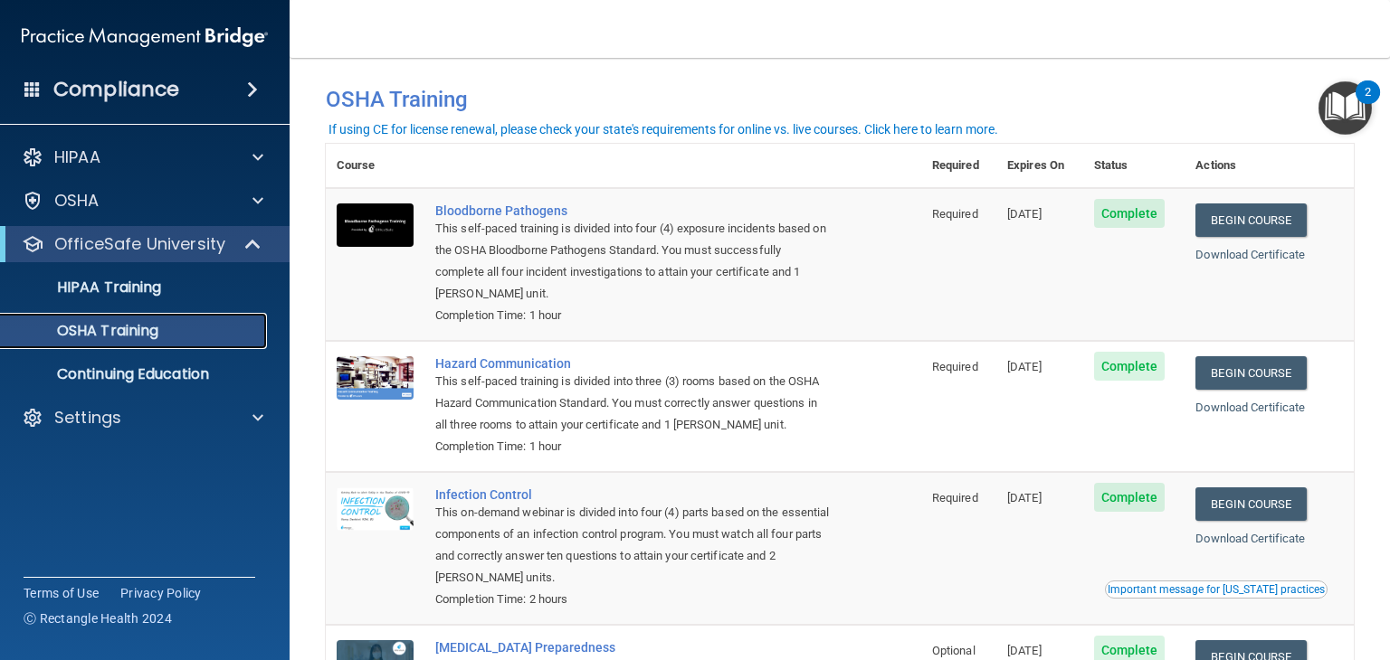
scroll to position [14, 0]
